Goal: Feedback & Contribution: Contribute content

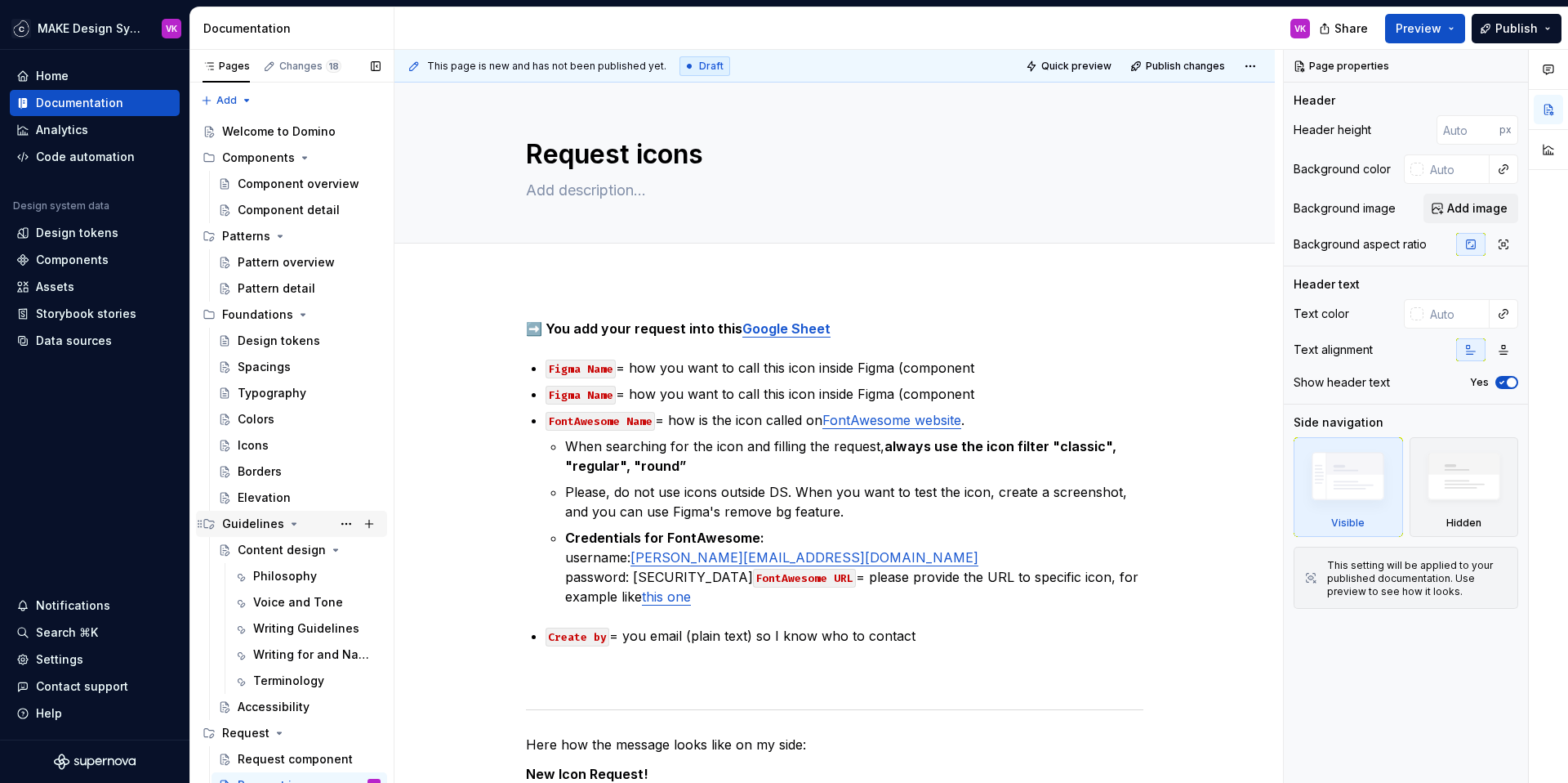
scroll to position [37, 0]
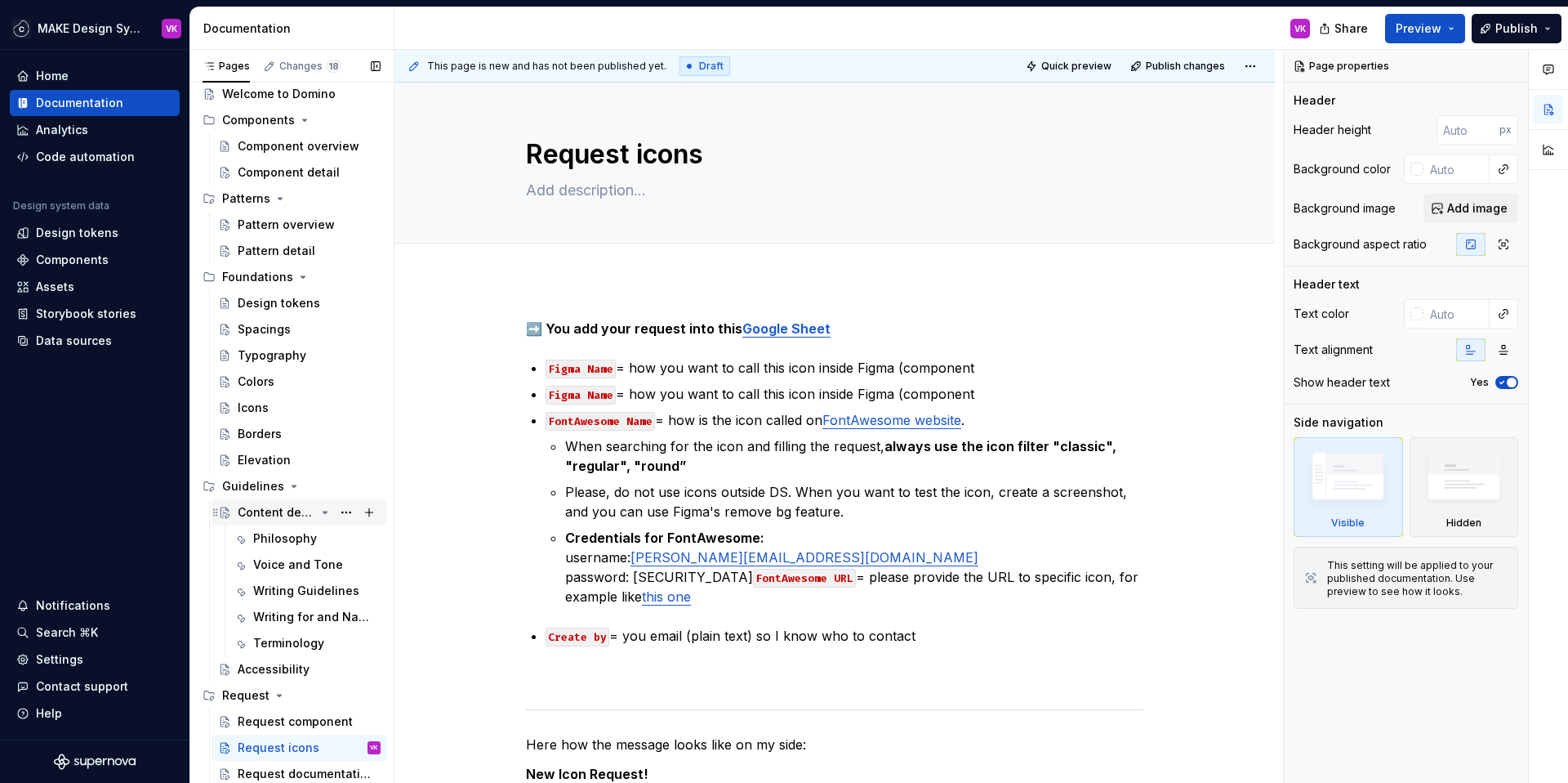
click at [276, 509] on div "Content design" at bounding box center [276, 512] width 77 height 16
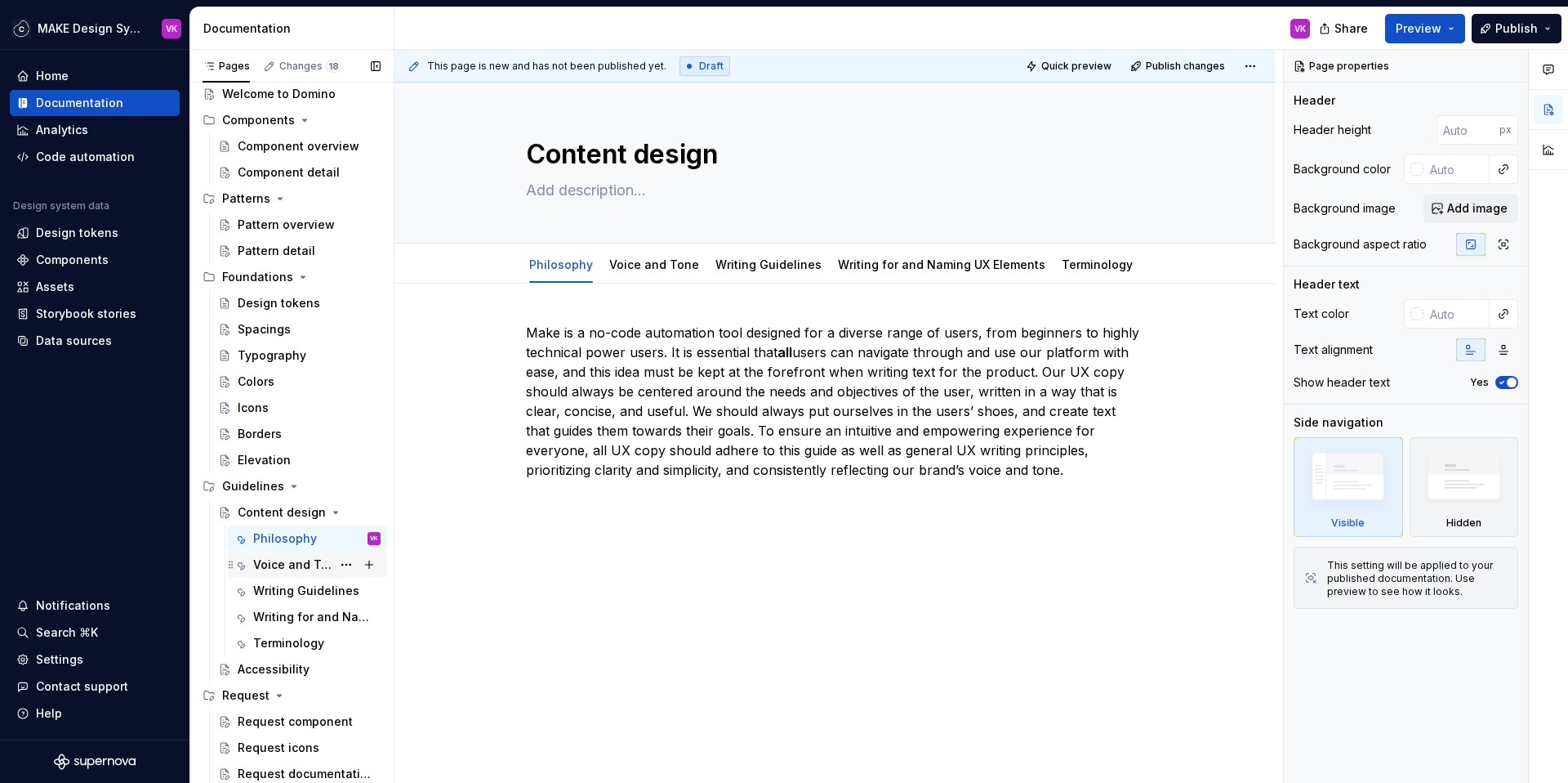
click at [277, 565] on div "Voice and Tone" at bounding box center [293, 564] width 78 height 16
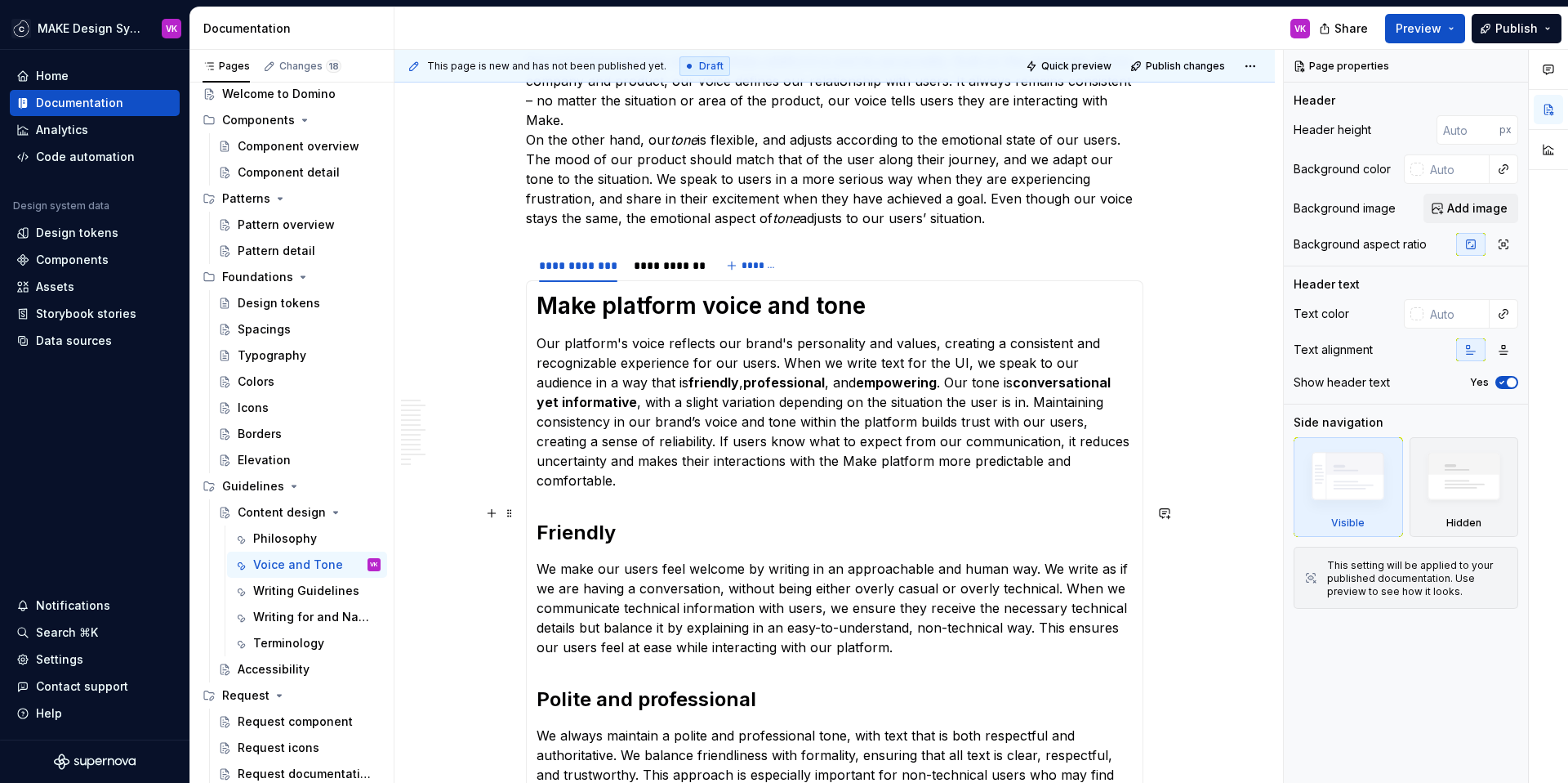
scroll to position [415, 0]
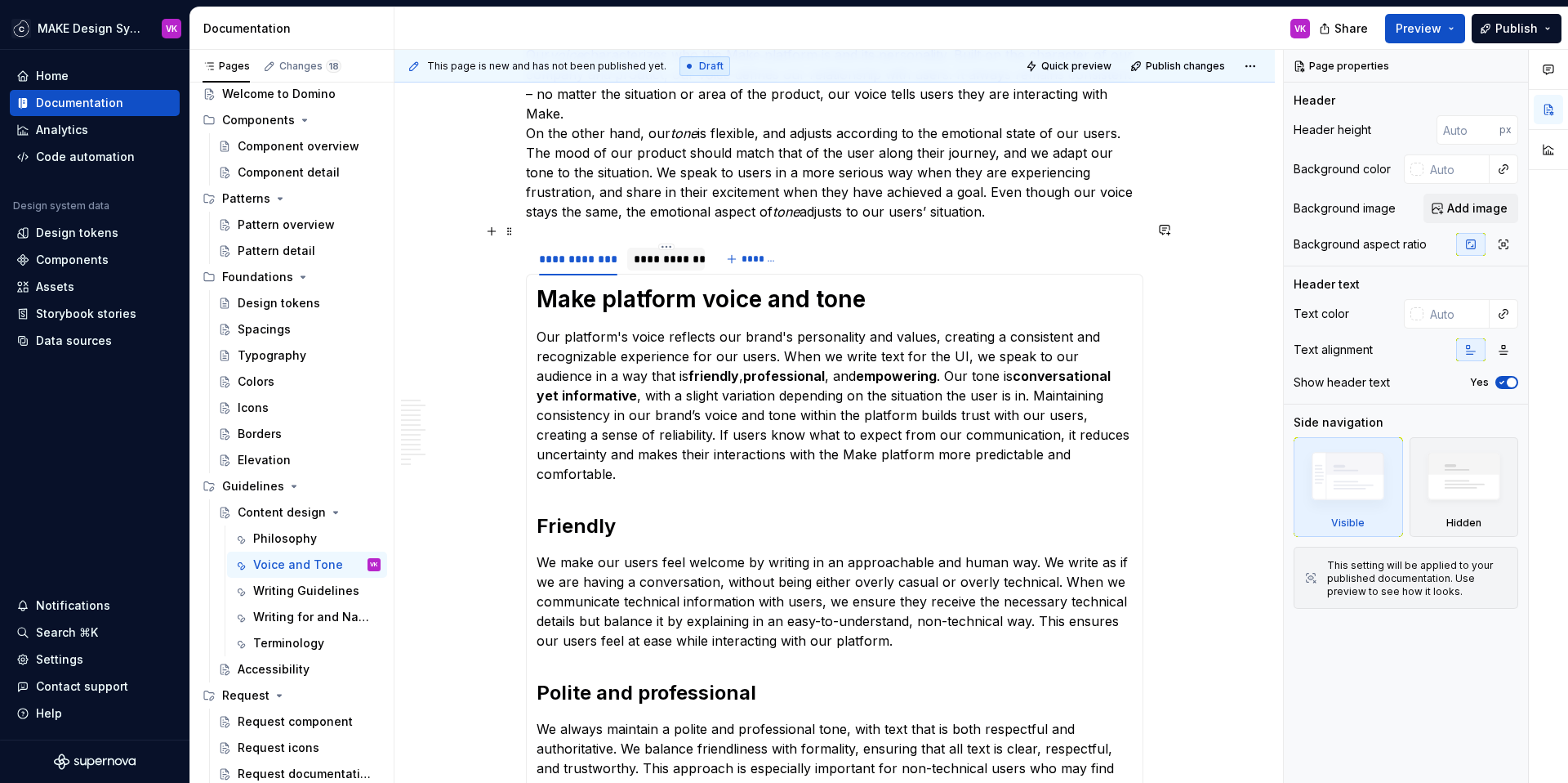
click at [676, 251] on div "**********" at bounding box center [665, 258] width 64 height 16
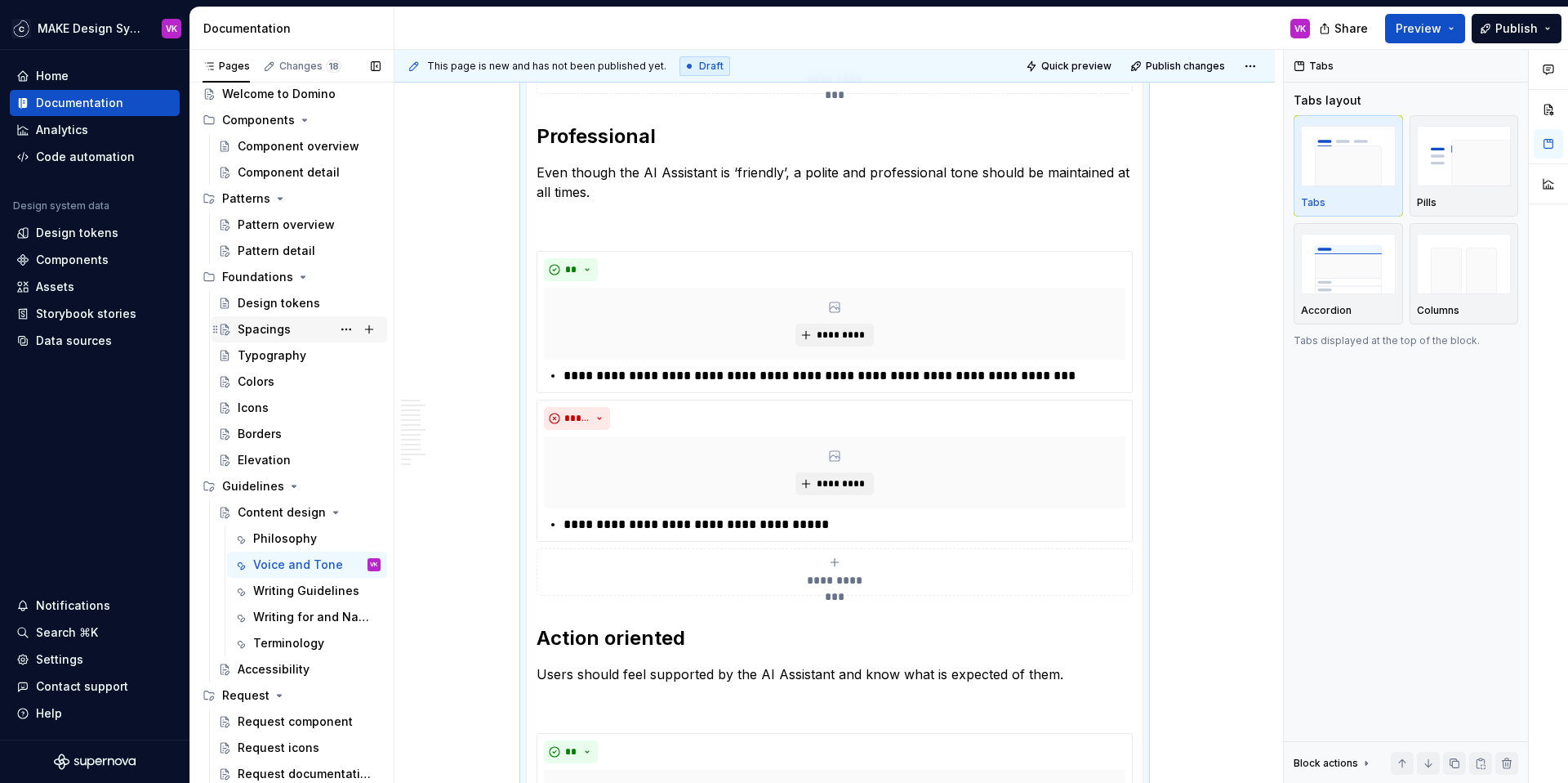
scroll to position [0, 0]
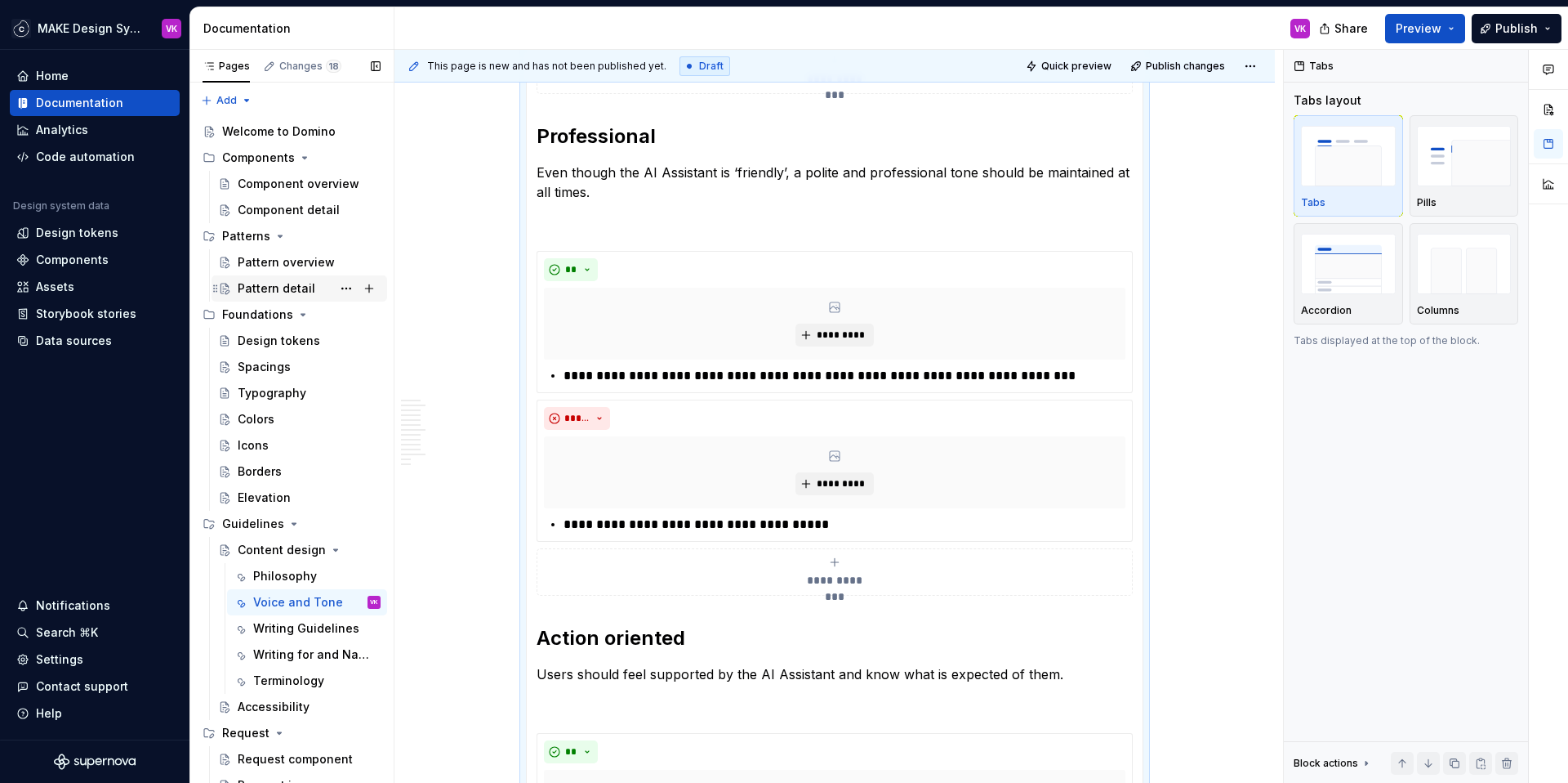
click at [265, 287] on div "Pattern detail" at bounding box center [276, 288] width 77 height 16
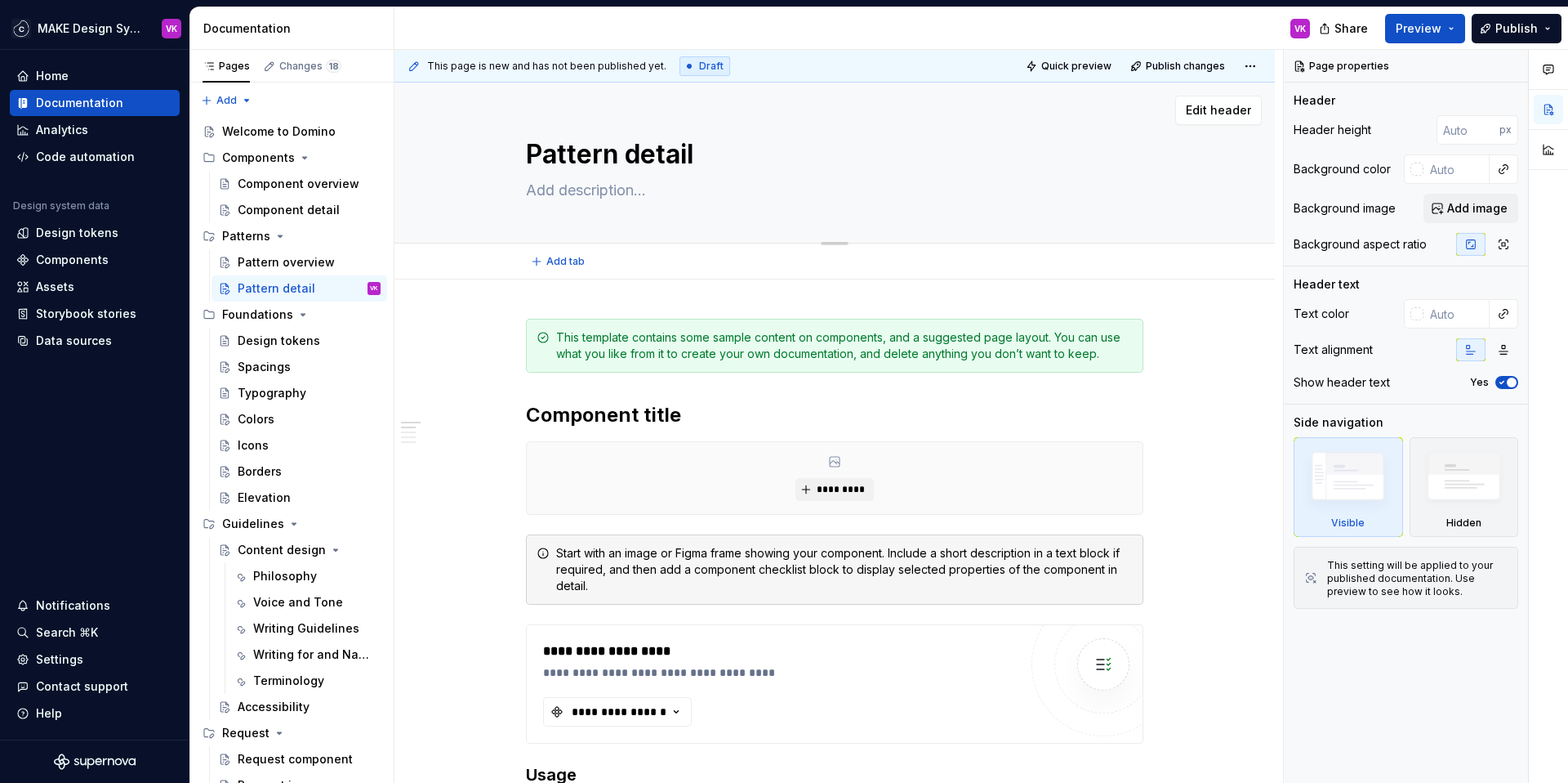
click at [584, 170] on textarea "Pattern detail" at bounding box center [830, 154] width 617 height 39
type textarea "*"
type textarea "F"
type textarea "*"
type textarea "Fe"
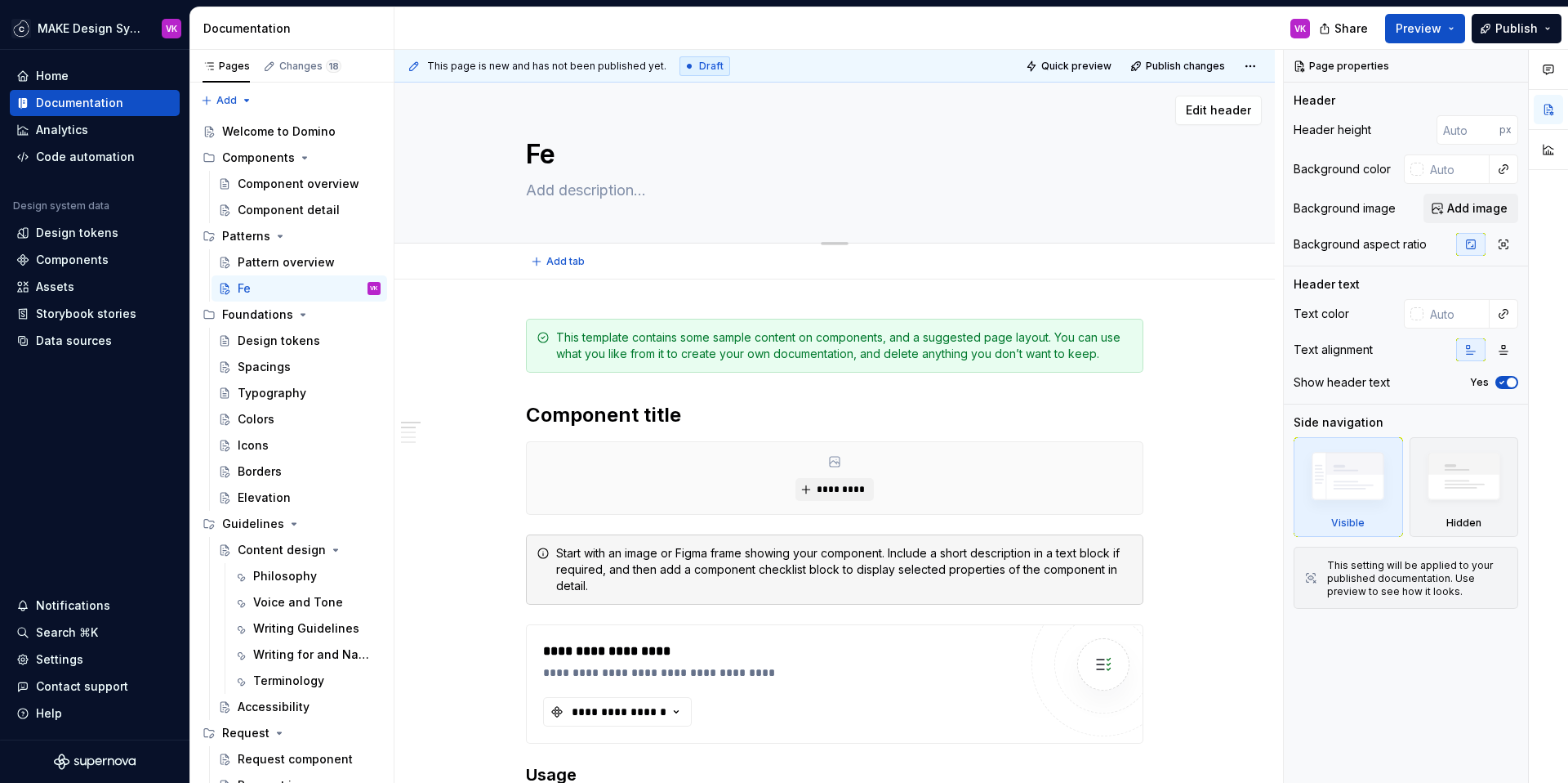
type textarea "*"
type textarea "Fee"
type textarea "*"
type textarea "Feed"
type textarea "*"
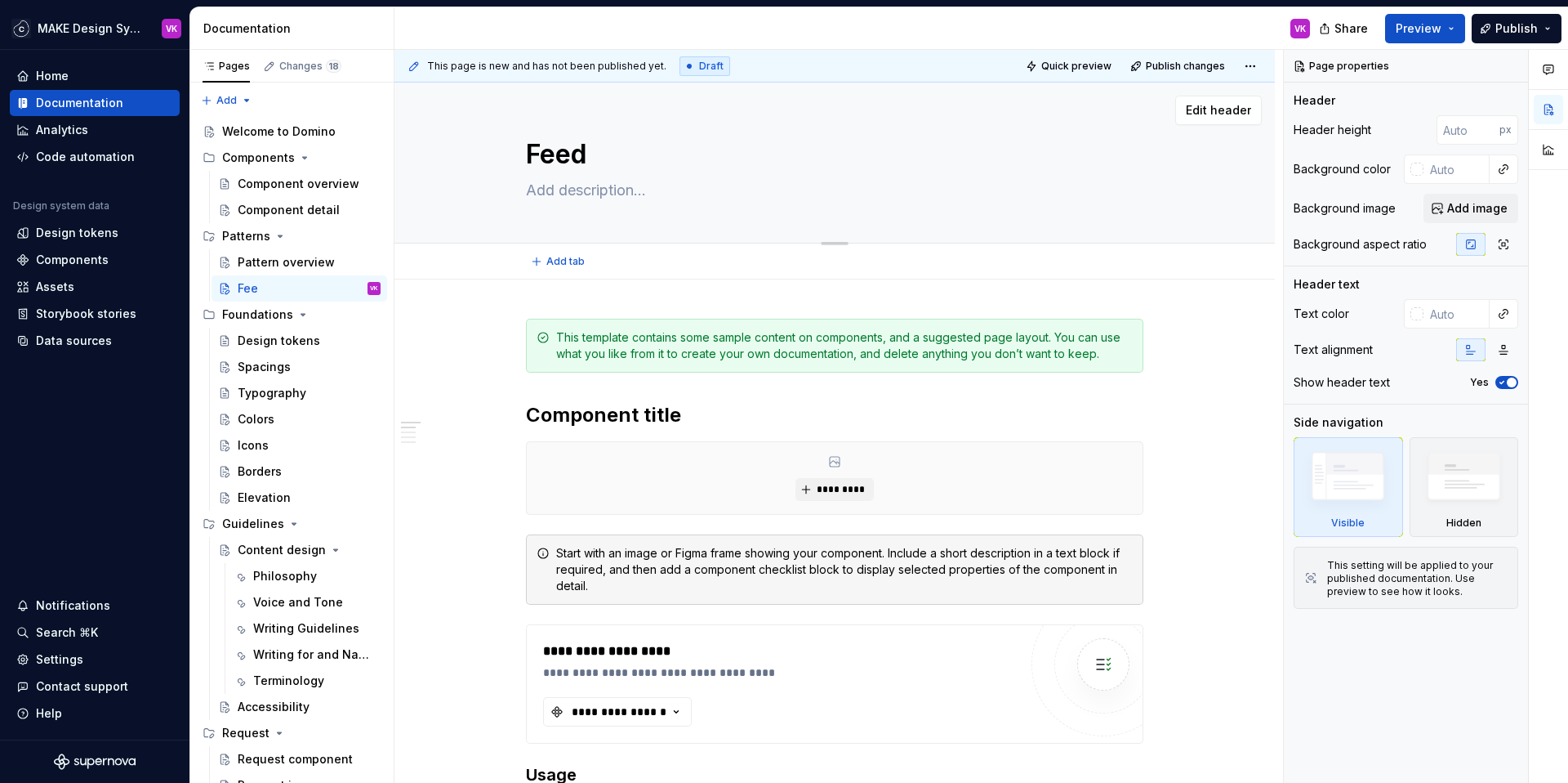
type textarea "Feedb"
type textarea "*"
type textarea "Feedba"
type textarea "*"
type textarea "Feedbac"
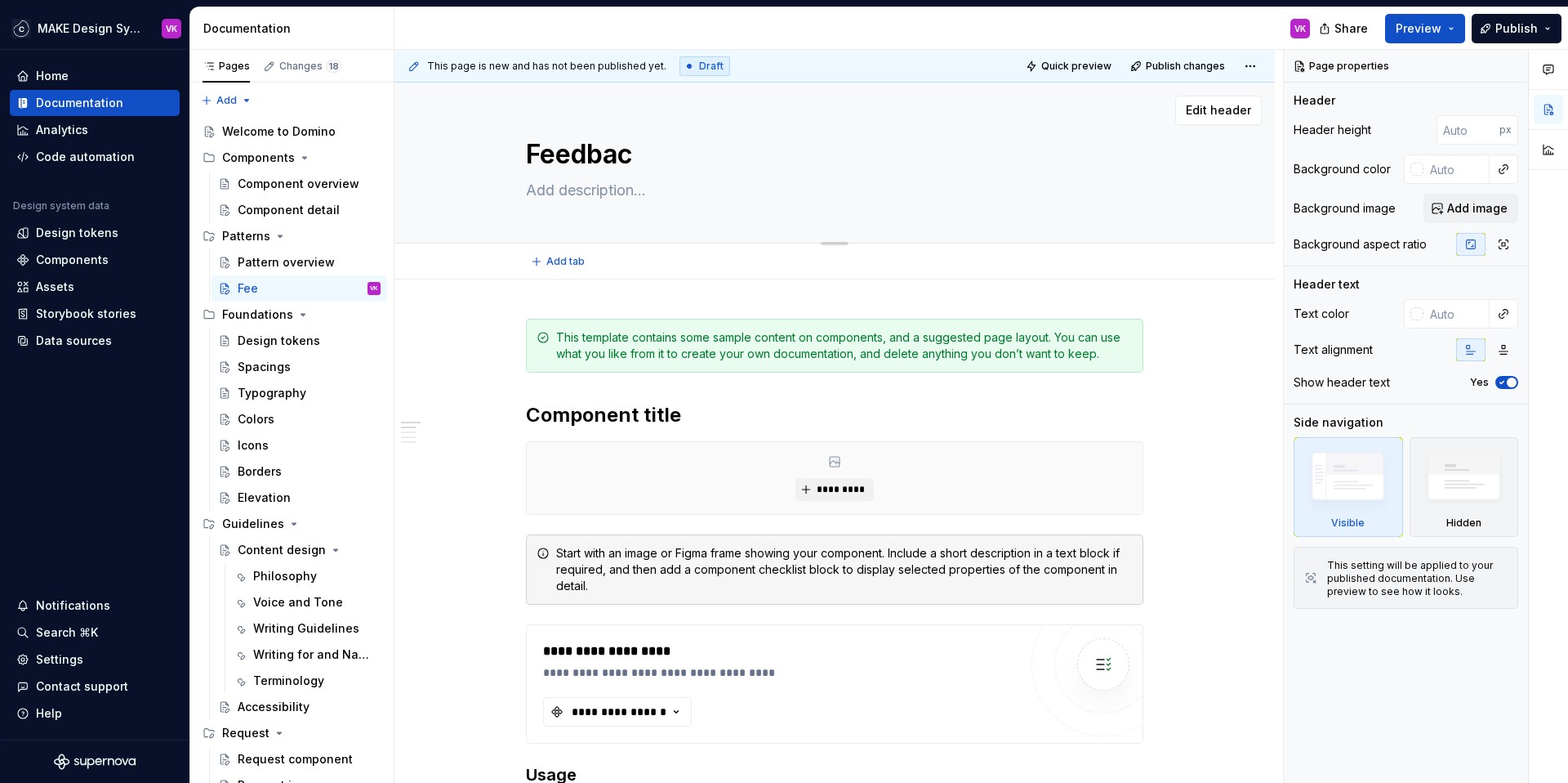
type textarea "*"
type textarea "Feedback"
type textarea "*"
type textarea "Feedback"
type textarea "*"
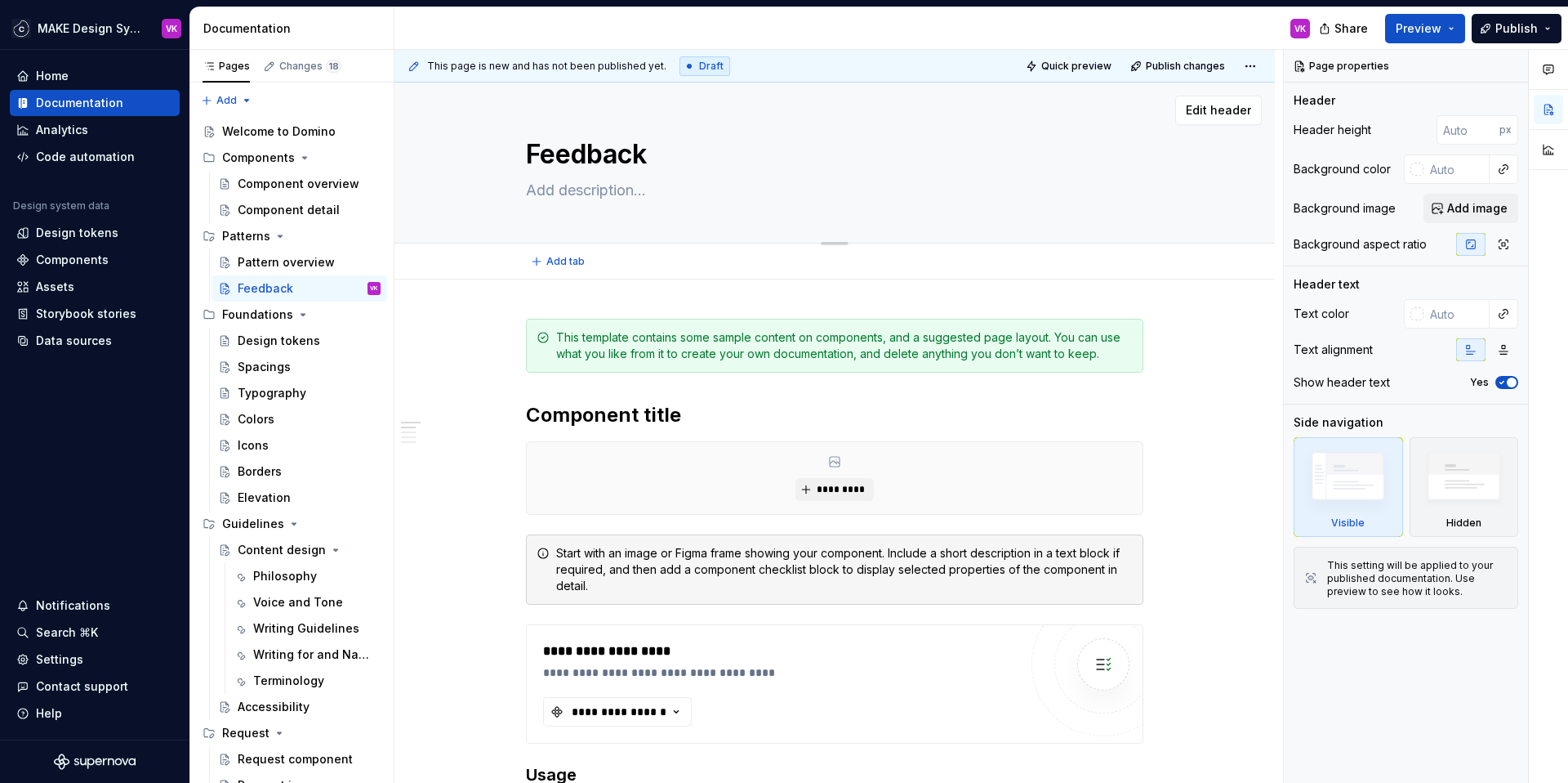
type textarea "Feedback s"
type textarea "*"
type textarea "Feedback sh"
type textarea "*"
type textarea "Feedback sha"
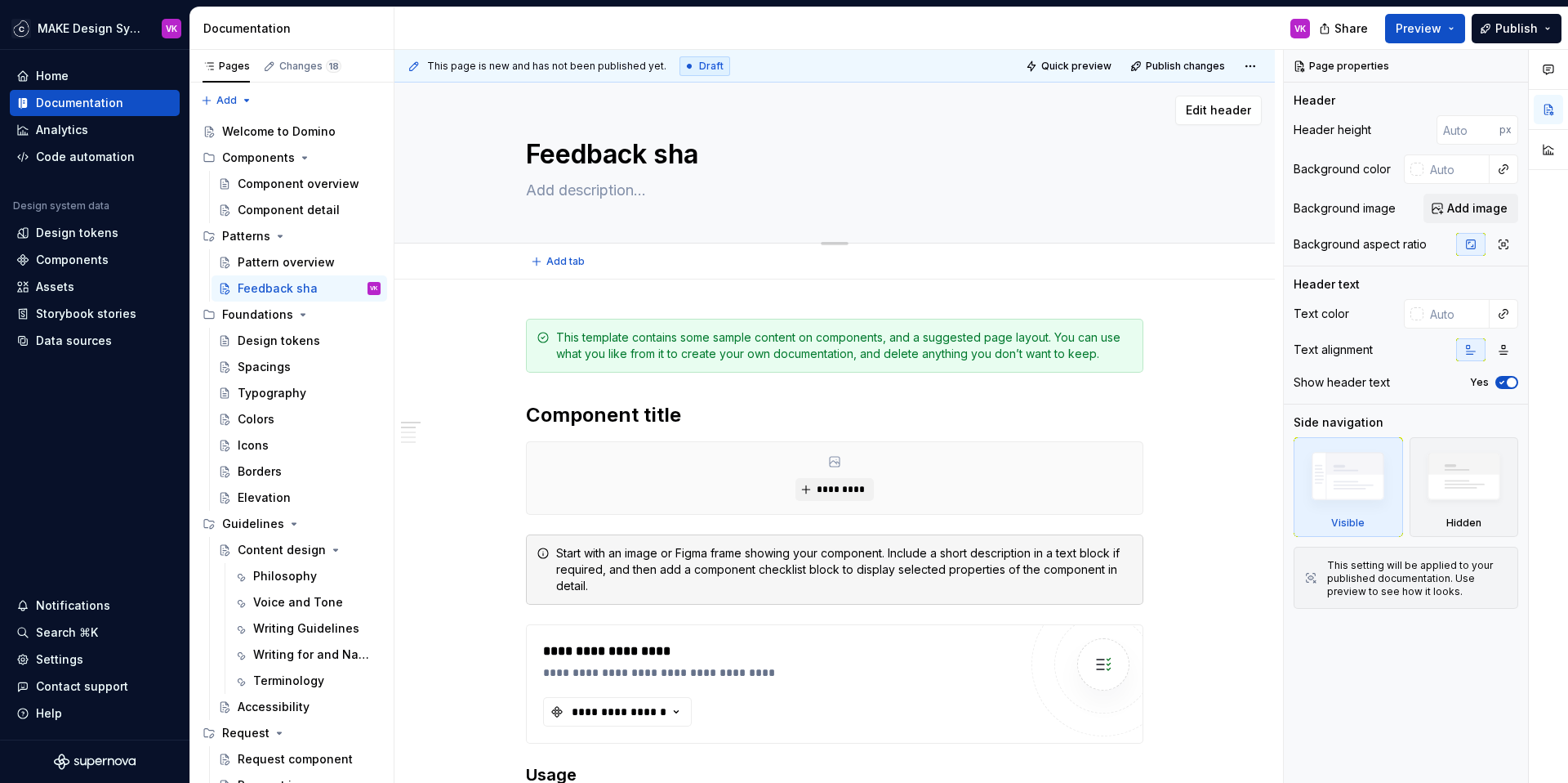
type textarea "*"
type textarea "Feedback shar"
type textarea "*"
type textarea "Feedback [PERSON_NAME]"
type textarea "*"
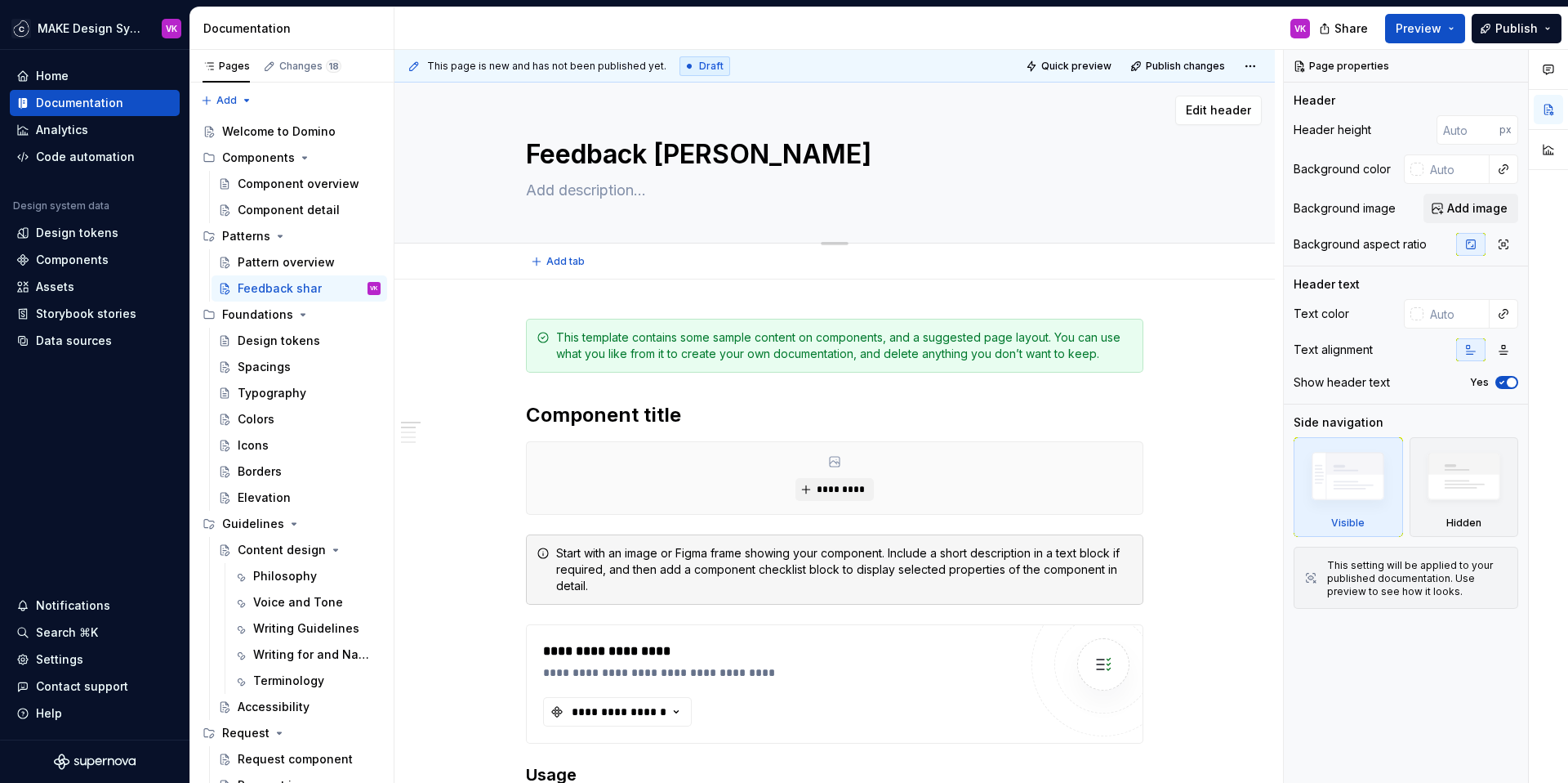
type textarea "Feedback sharin"
type textarea "*"
type textarea "Feedback sharing"
type textarea "*"
type textarea "Feedback sharing"
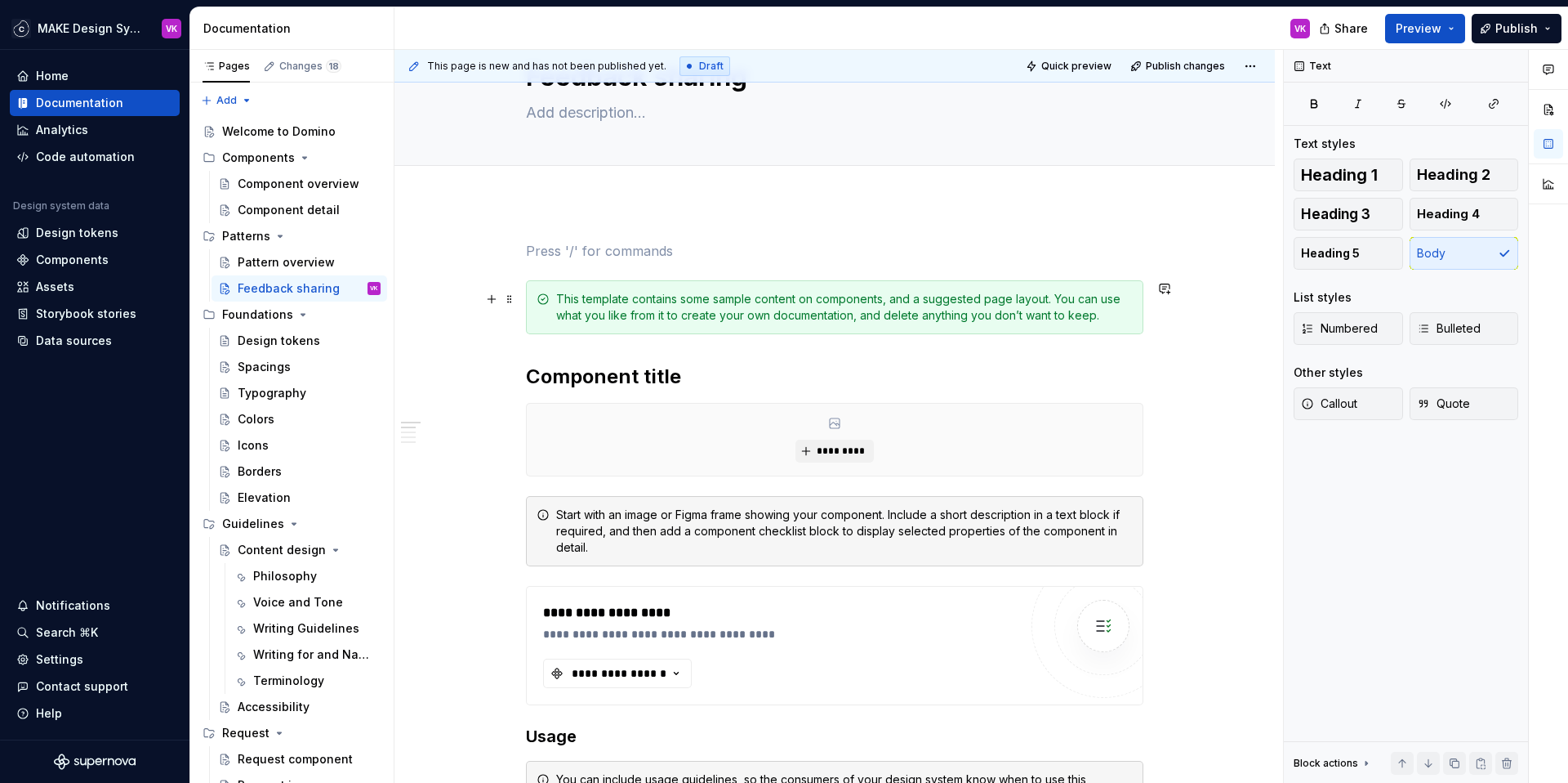
scroll to position [79, 0]
click at [572, 251] on p at bounding box center [834, 249] width 617 height 19
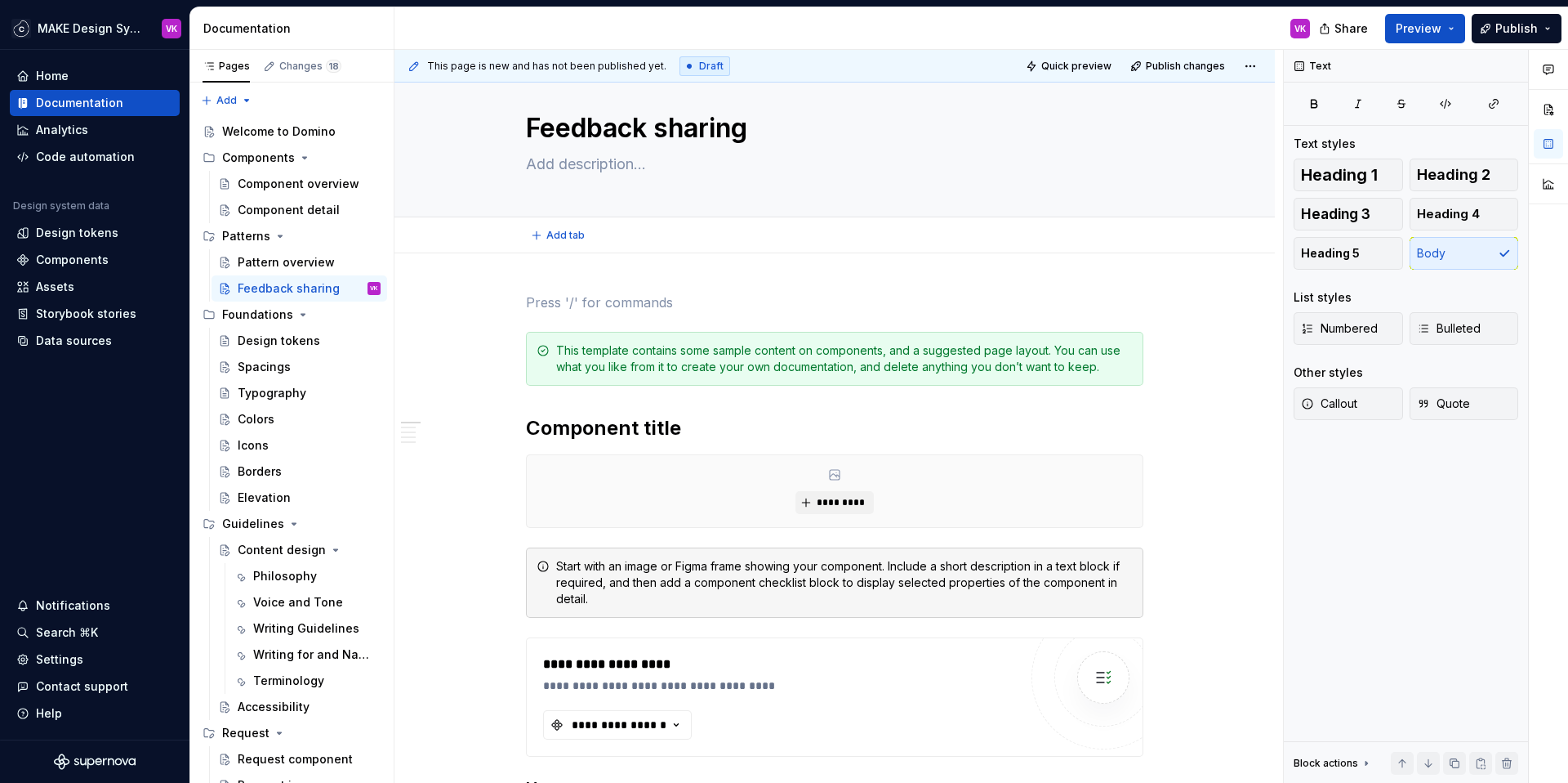
scroll to position [15, 0]
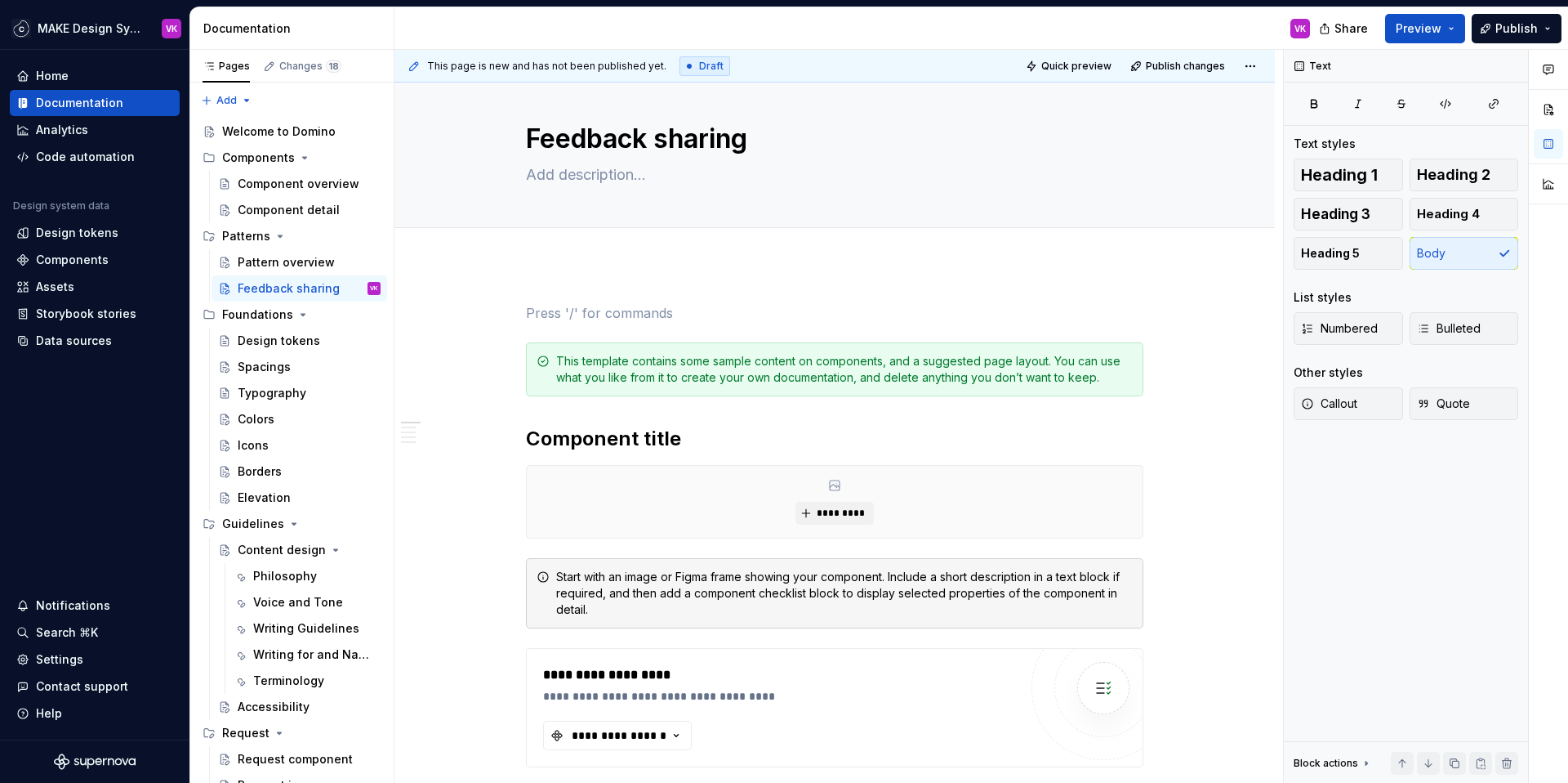
type textarea "*"
click at [600, 442] on h2 "Component title" at bounding box center [834, 438] width 617 height 26
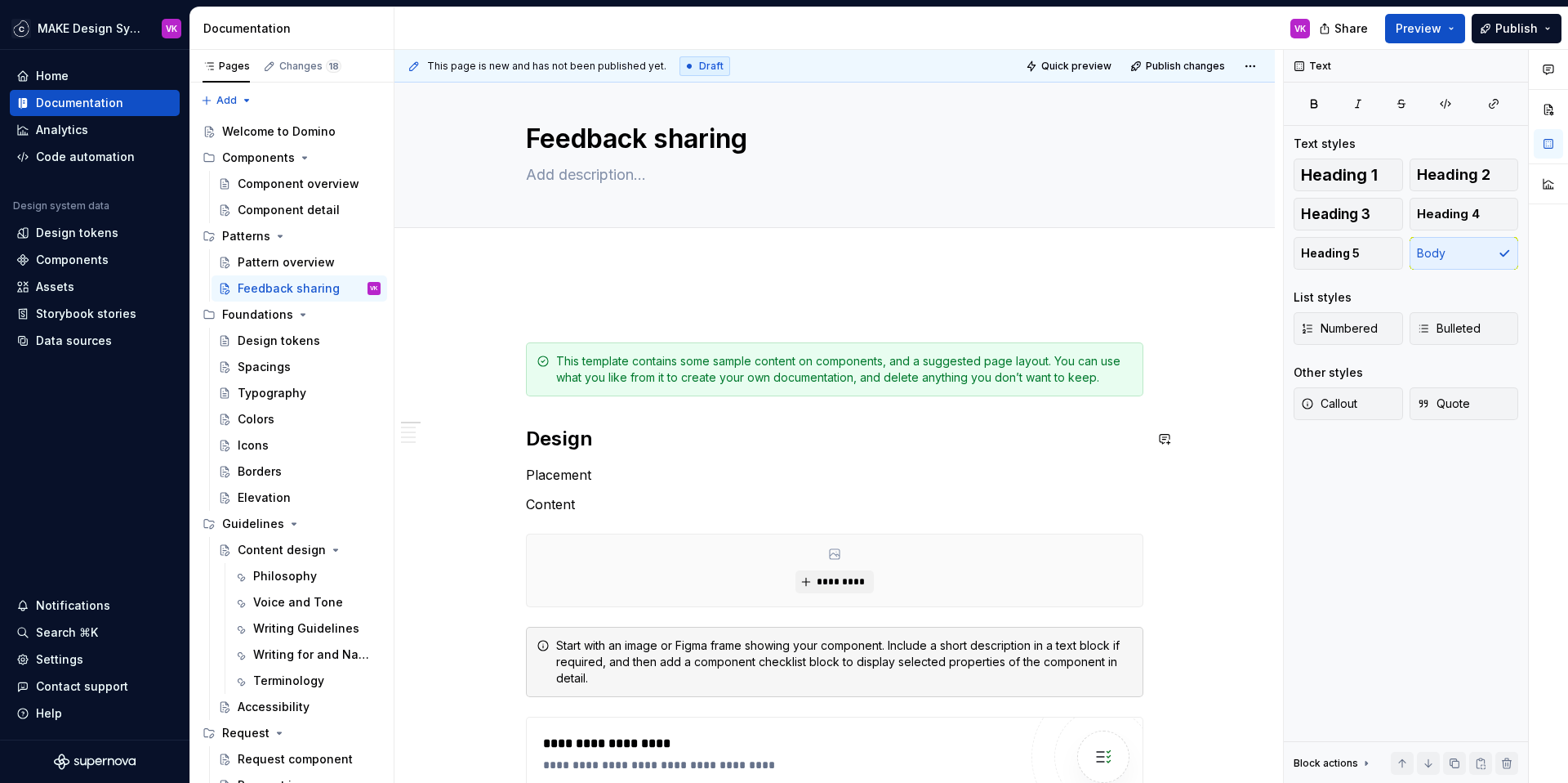
scroll to position [27, 0]
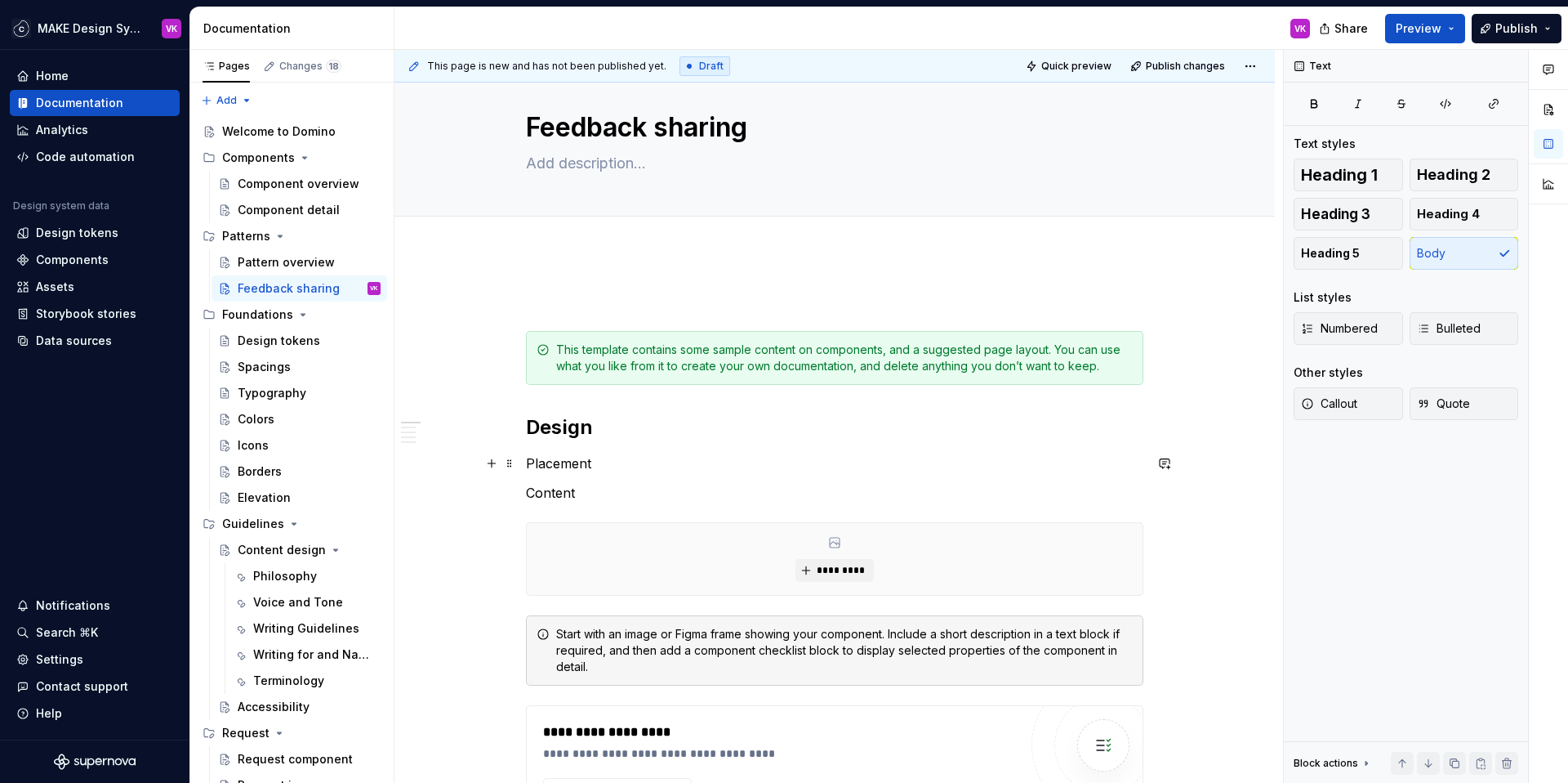
click at [605, 470] on p "Placement" at bounding box center [834, 463] width 617 height 19
click at [601, 492] on p "Content" at bounding box center [834, 492] width 617 height 19
click at [606, 463] on p "Placement" at bounding box center [834, 463] width 617 height 19
click at [614, 495] on p "Content" at bounding box center [834, 492] width 617 height 19
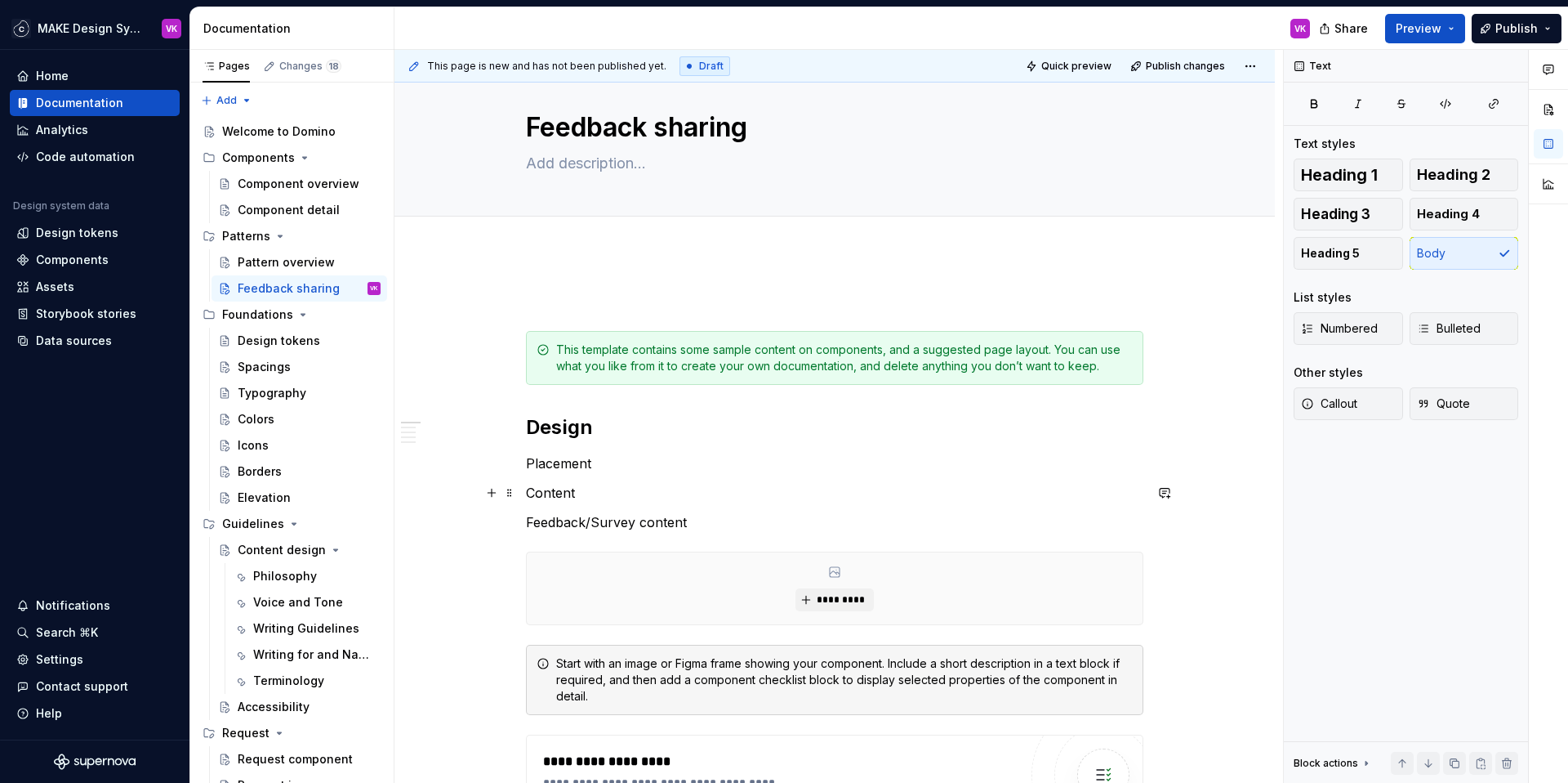
click at [585, 489] on p "Content" at bounding box center [834, 492] width 617 height 19
click at [527, 494] on p "Content" at bounding box center [834, 492] width 617 height 19
drag, startPoint x: 639, startPoint y: 527, endPoint x: 719, endPoint y: 526, distance: 80.0
click at [719, 526] on p "Feedback/Survey content" at bounding box center [834, 522] width 617 height 19
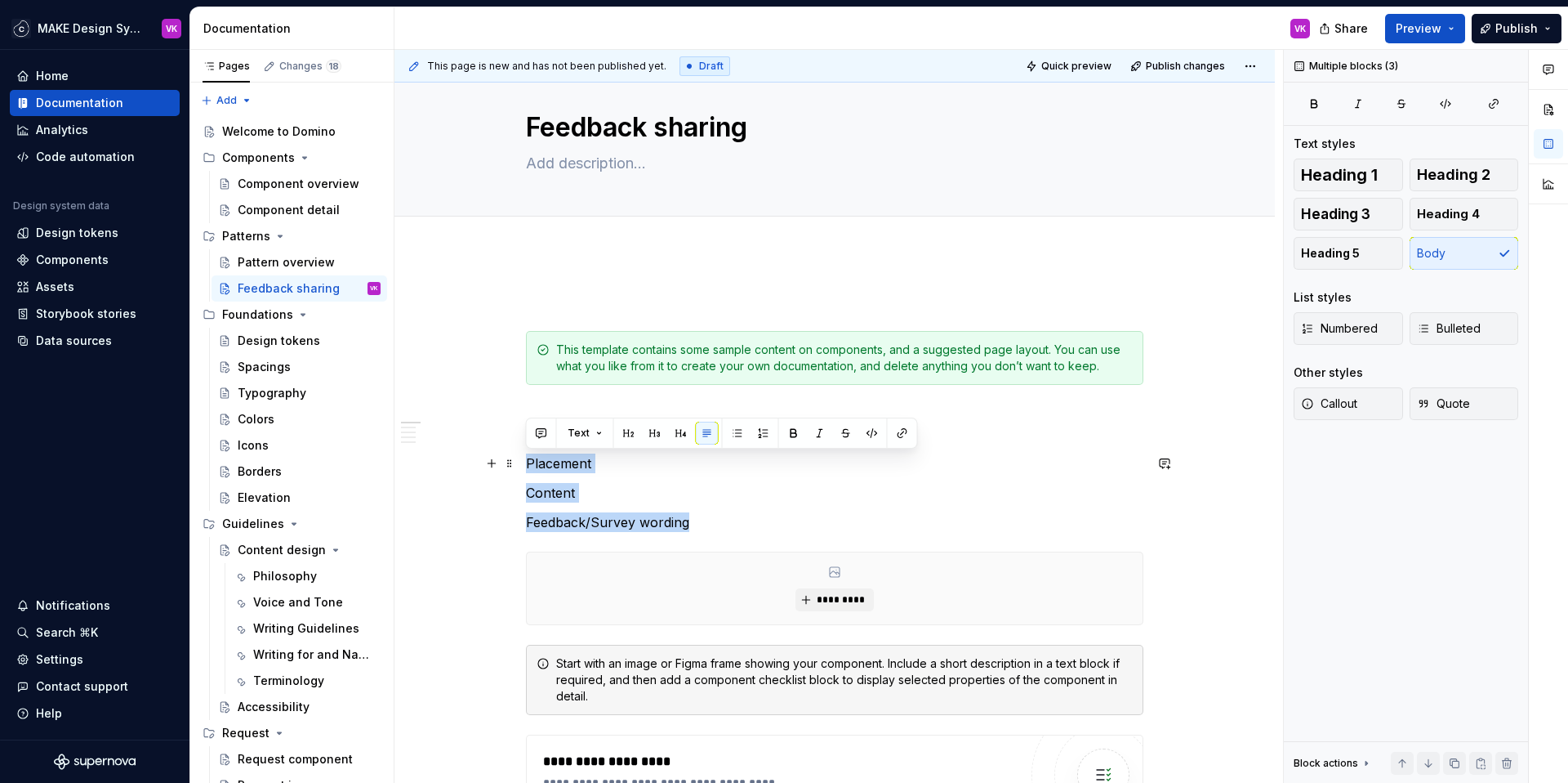
drag, startPoint x: 704, startPoint y: 526, endPoint x: 527, endPoint y: 465, distance: 187.2
click at [629, 436] on button "button" at bounding box center [629, 433] width 23 height 23
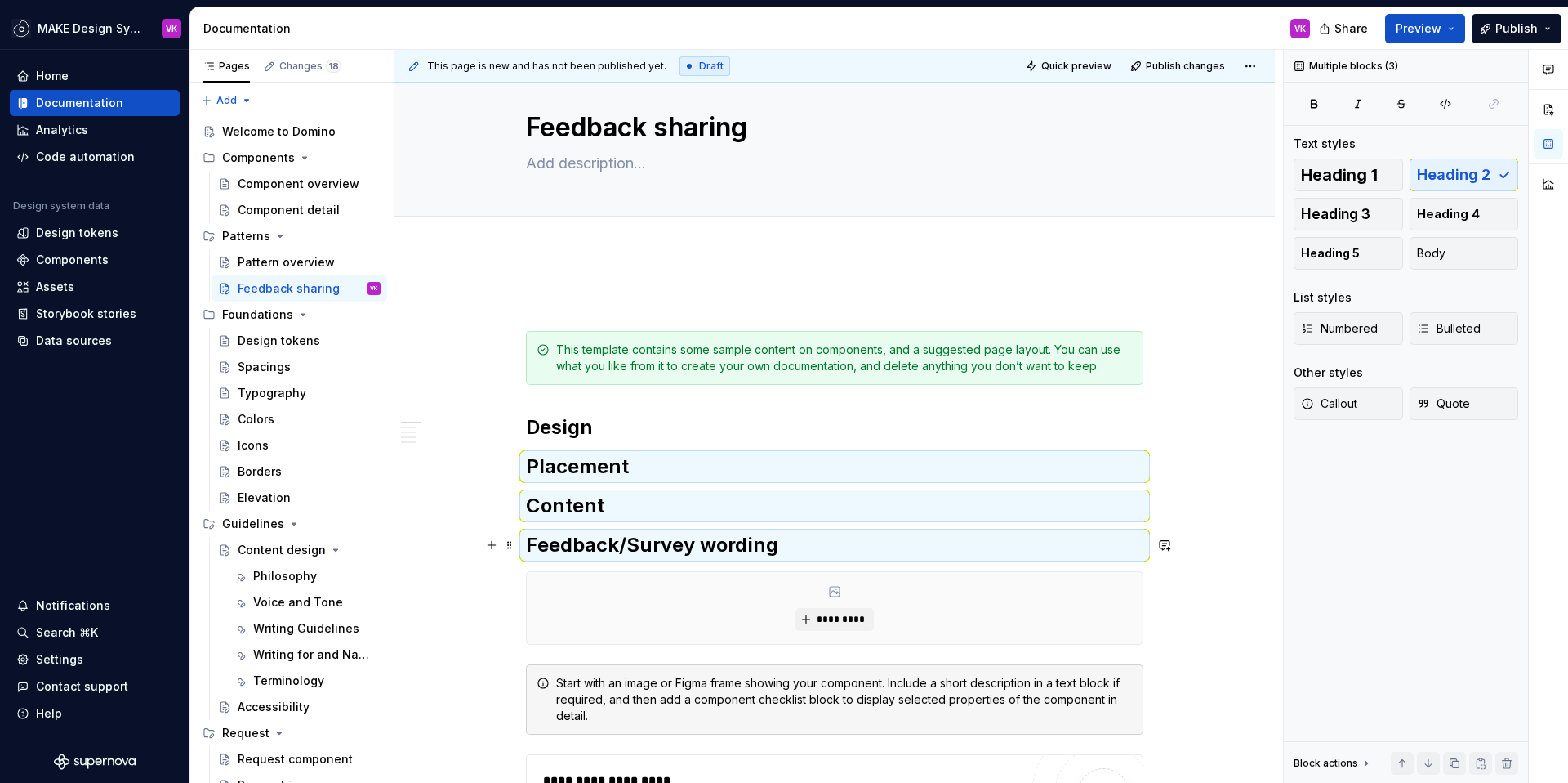
click at [804, 556] on h2 "Feedback/Survey wording" at bounding box center [834, 545] width 617 height 26
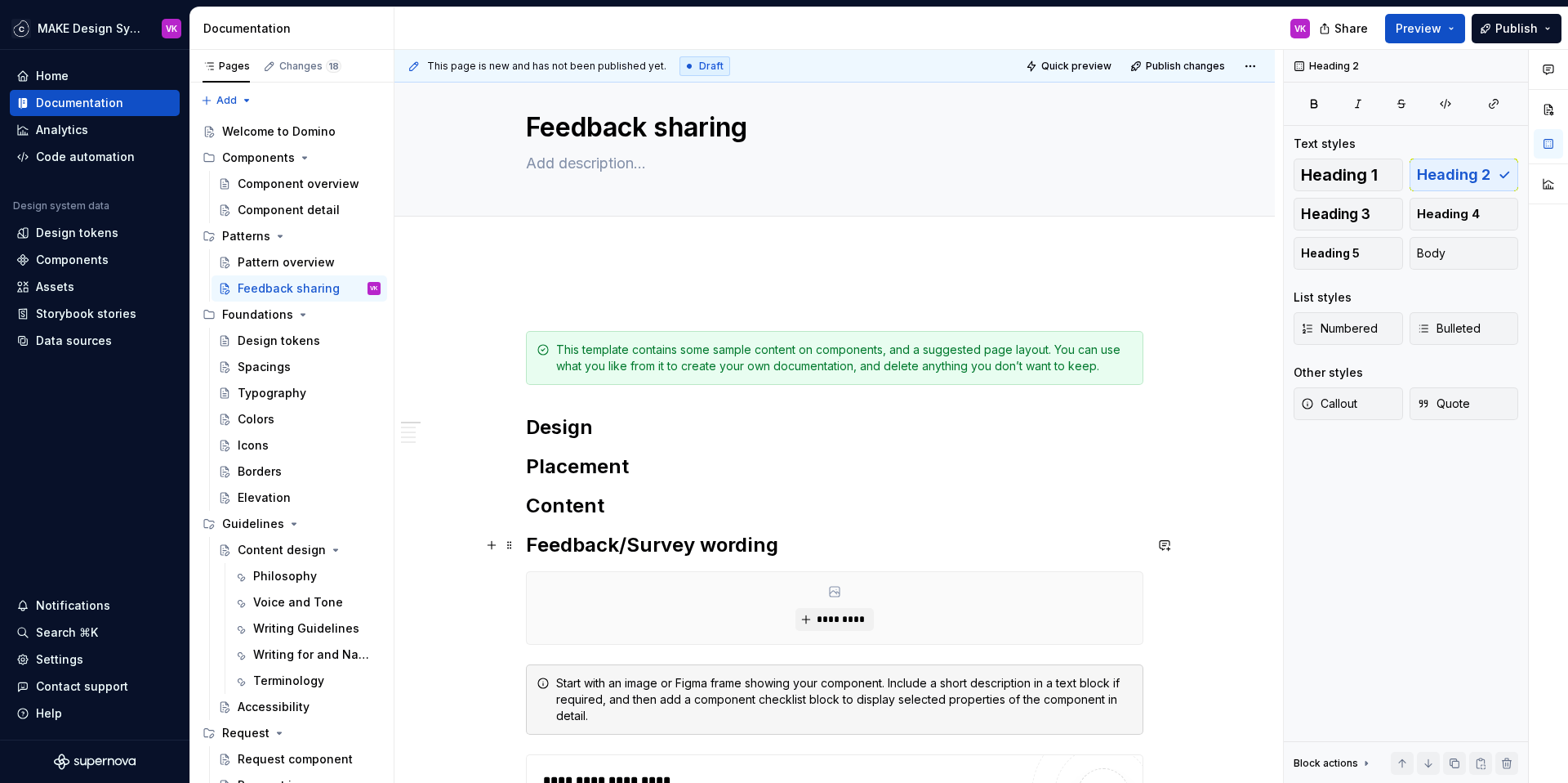
click at [797, 554] on h2 "Feedback/Survey wording" at bounding box center [834, 545] width 617 height 26
click at [661, 478] on h2 "Placement" at bounding box center [834, 466] width 617 height 26
click at [640, 469] on h2 "Placement" at bounding box center [834, 466] width 617 height 26
click at [593, 466] on h2 "Placement" at bounding box center [834, 466] width 617 height 26
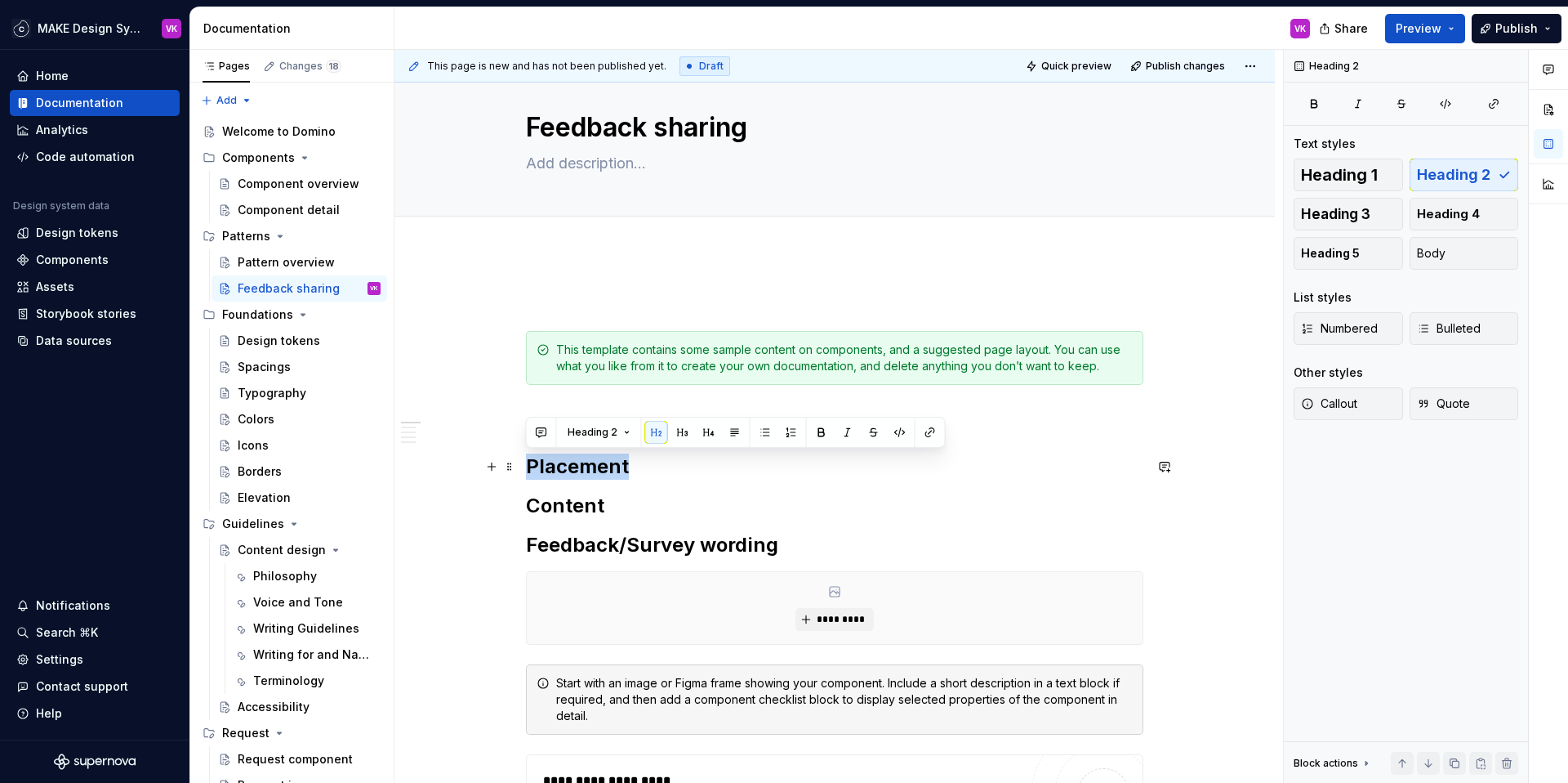
click at [593, 466] on h2 "Placement" at bounding box center [834, 466] width 617 height 26
copy h2 "Placement"
click at [639, 466] on h2 "Placement" at bounding box center [834, 466] width 617 height 26
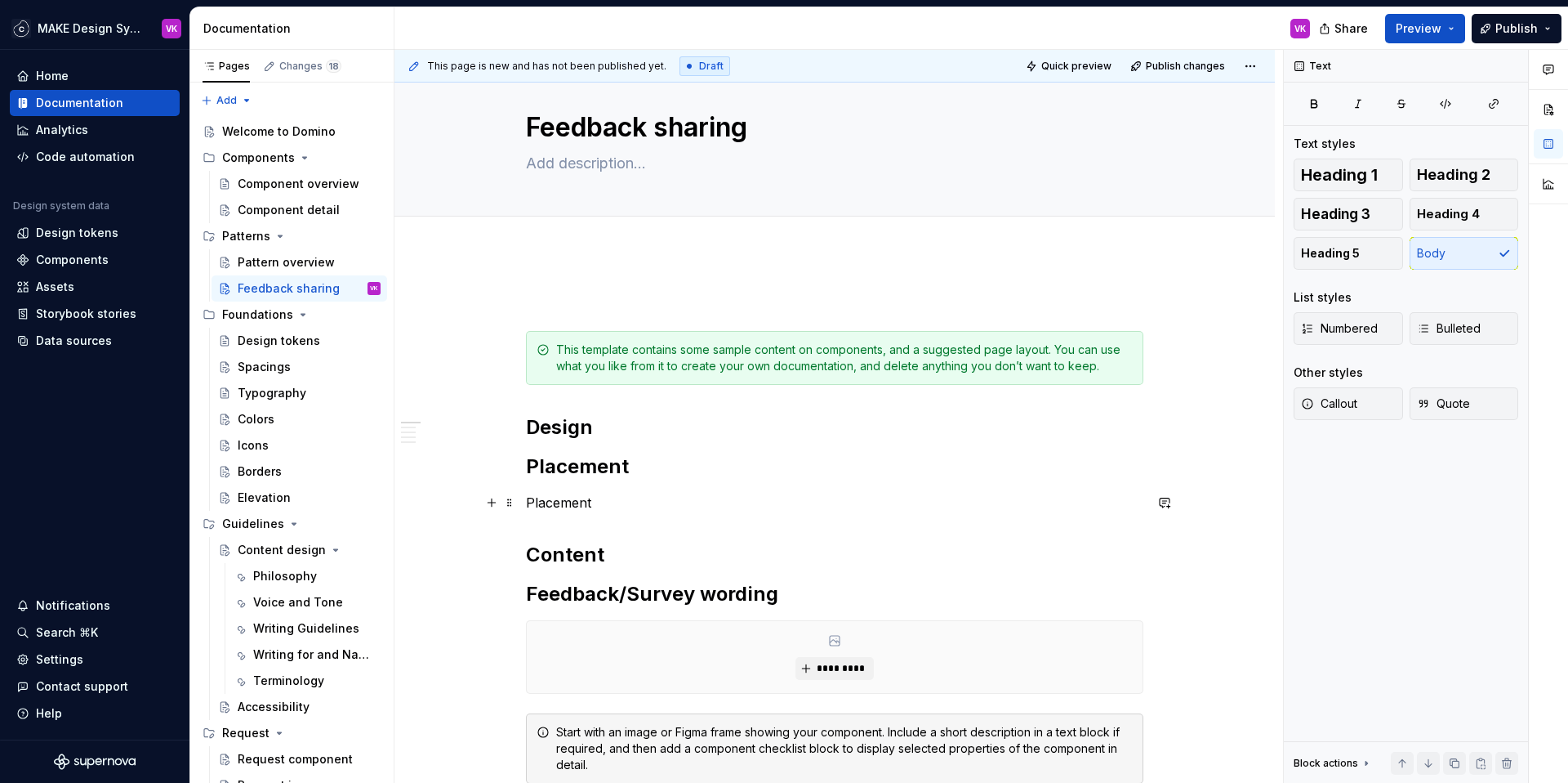
click at [566, 504] on p "Placement" at bounding box center [834, 503] width 617 height 19
click at [541, 504] on p "Flow" at bounding box center [834, 503] width 617 height 19
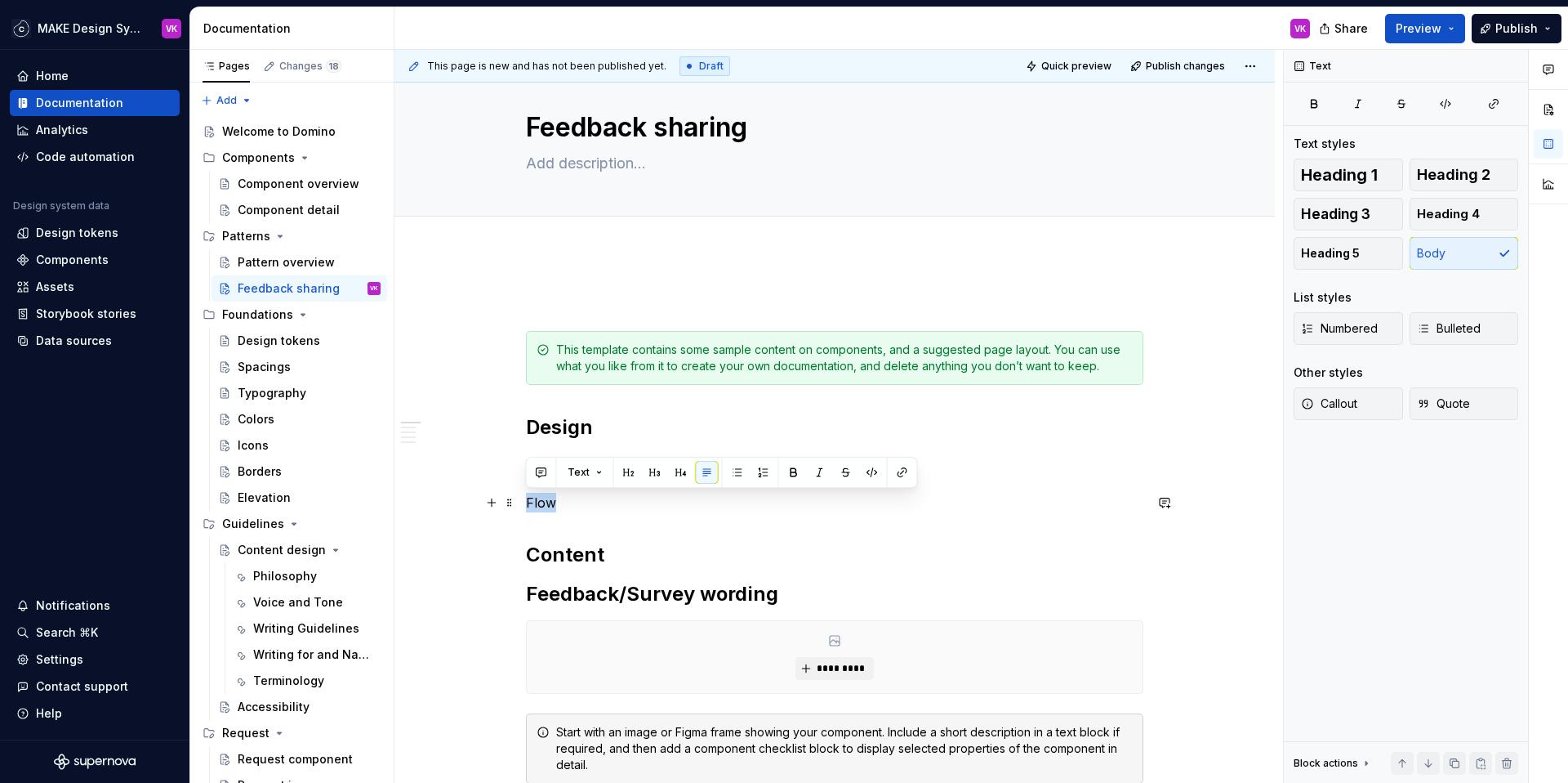
click at [541, 504] on p "Flow" at bounding box center [834, 503] width 617 height 19
click at [627, 473] on button "button" at bounding box center [629, 472] width 23 height 23
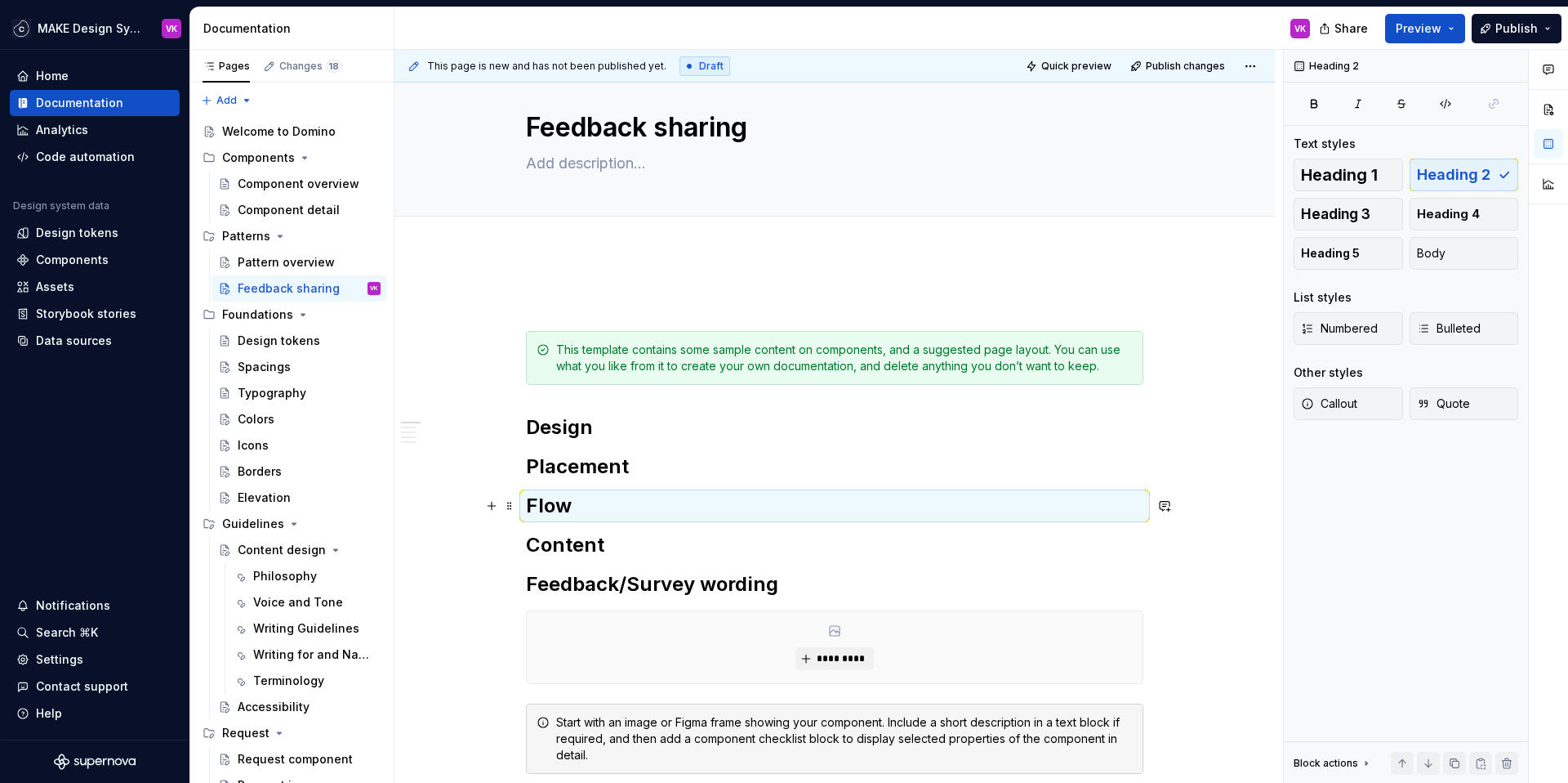
click at [596, 515] on h2 "Flow" at bounding box center [834, 505] width 617 height 26
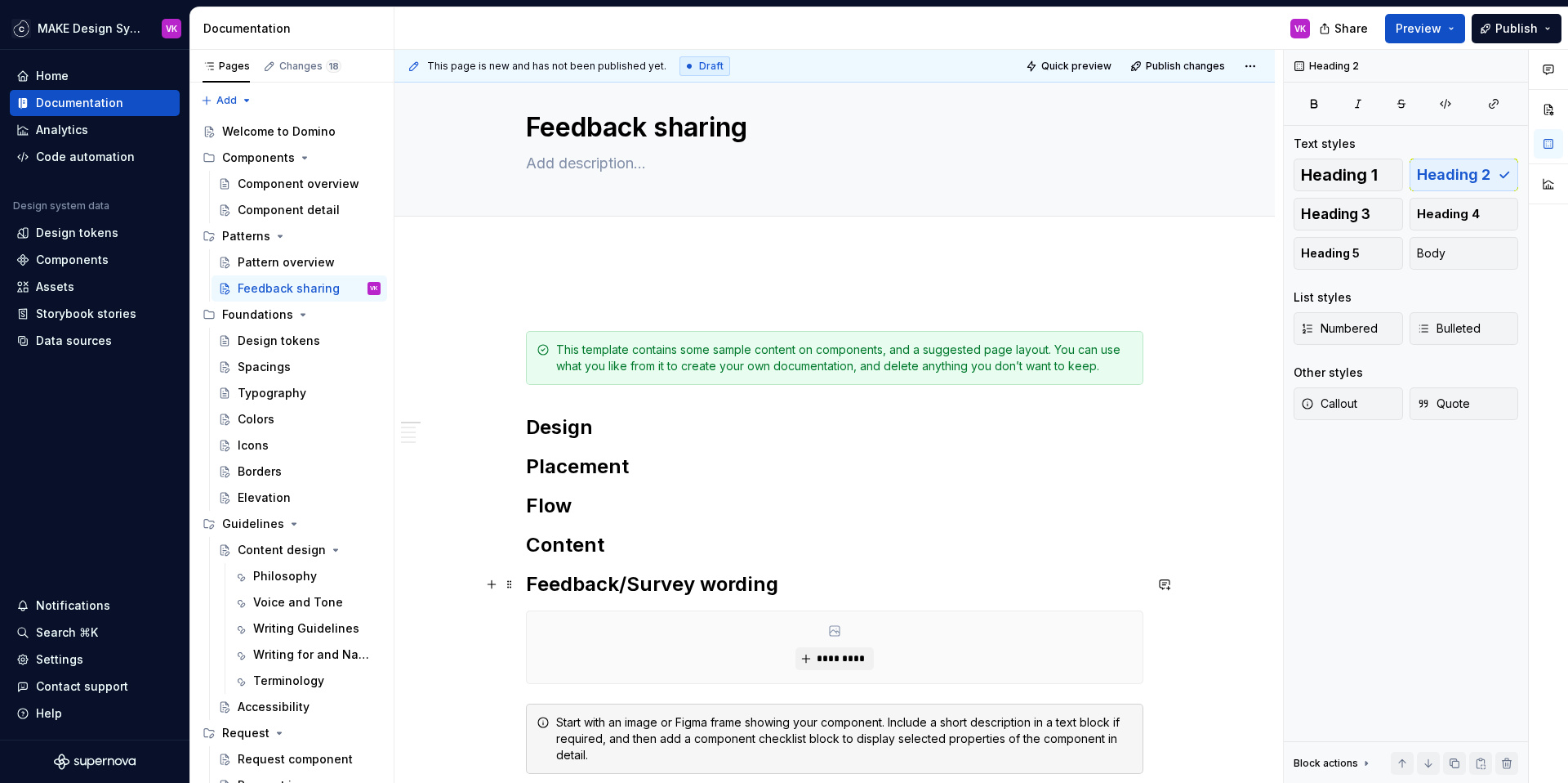
click at [801, 582] on h2 "Feedback/Survey wording" at bounding box center [834, 584] width 617 height 26
click at [669, 436] on h2 "Design" at bounding box center [834, 427] width 617 height 26
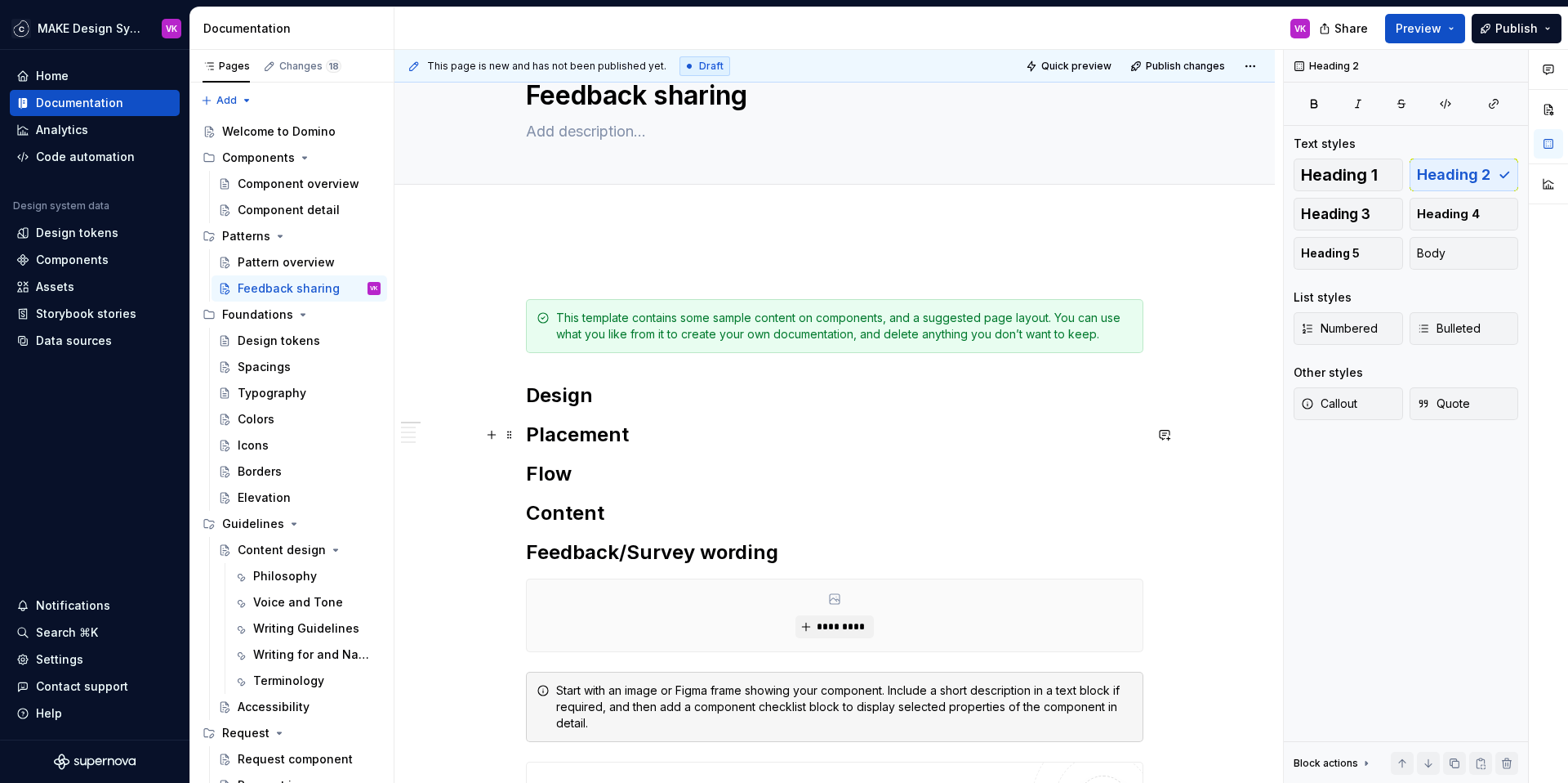
scroll to position [0, 0]
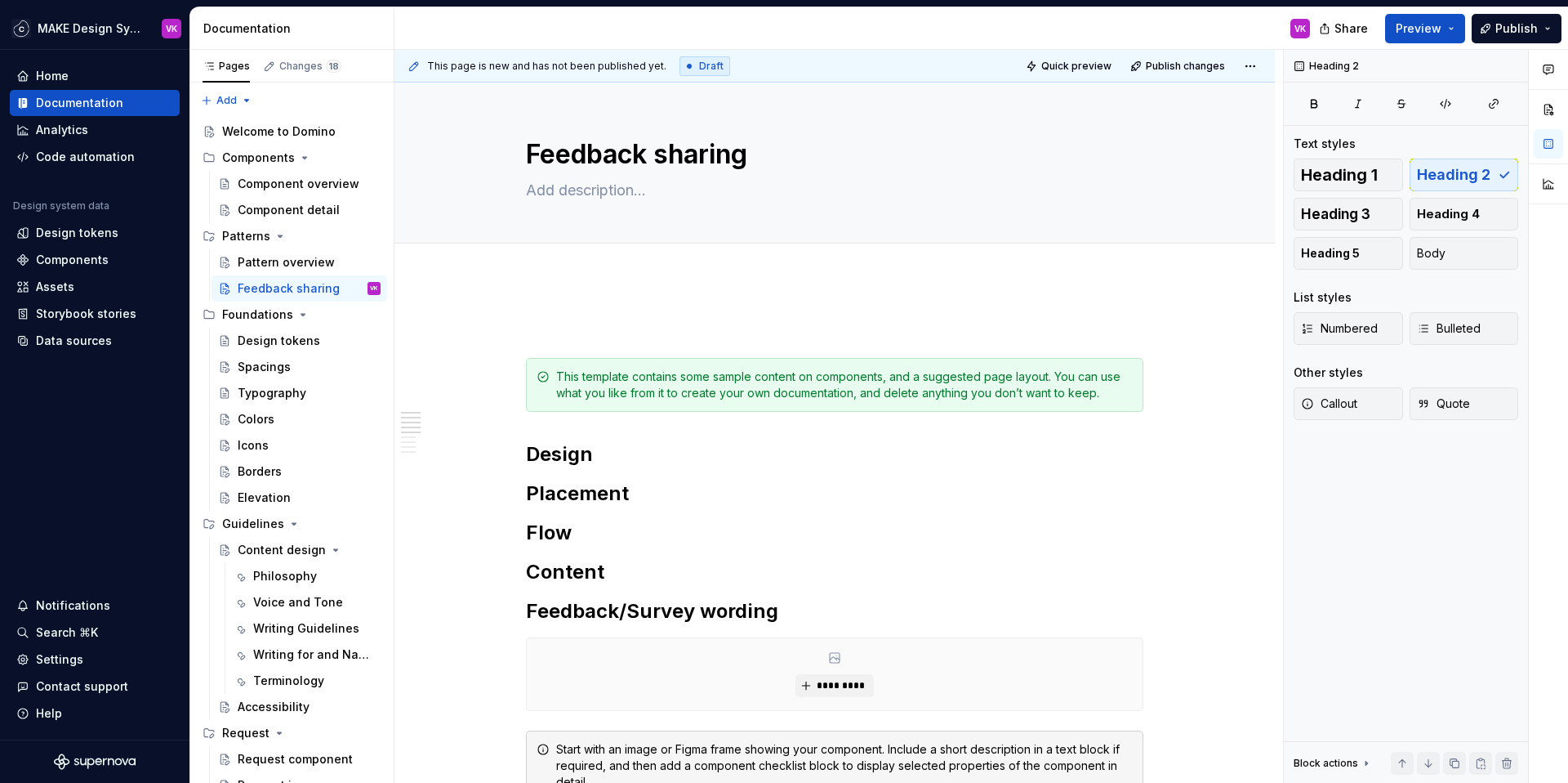
type textarea "*"
